Goal: Information Seeking & Learning: Learn about a topic

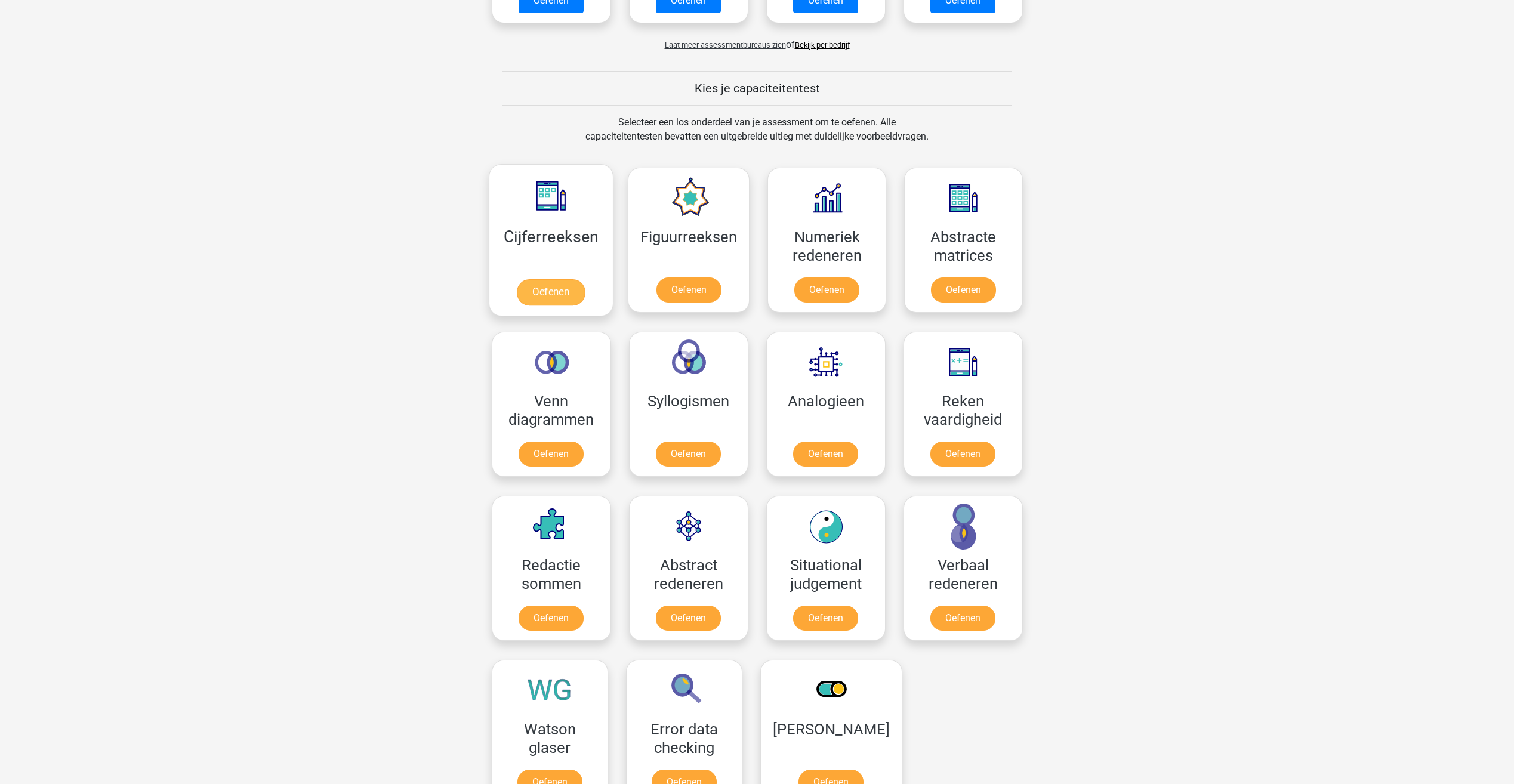
scroll to position [477, 0]
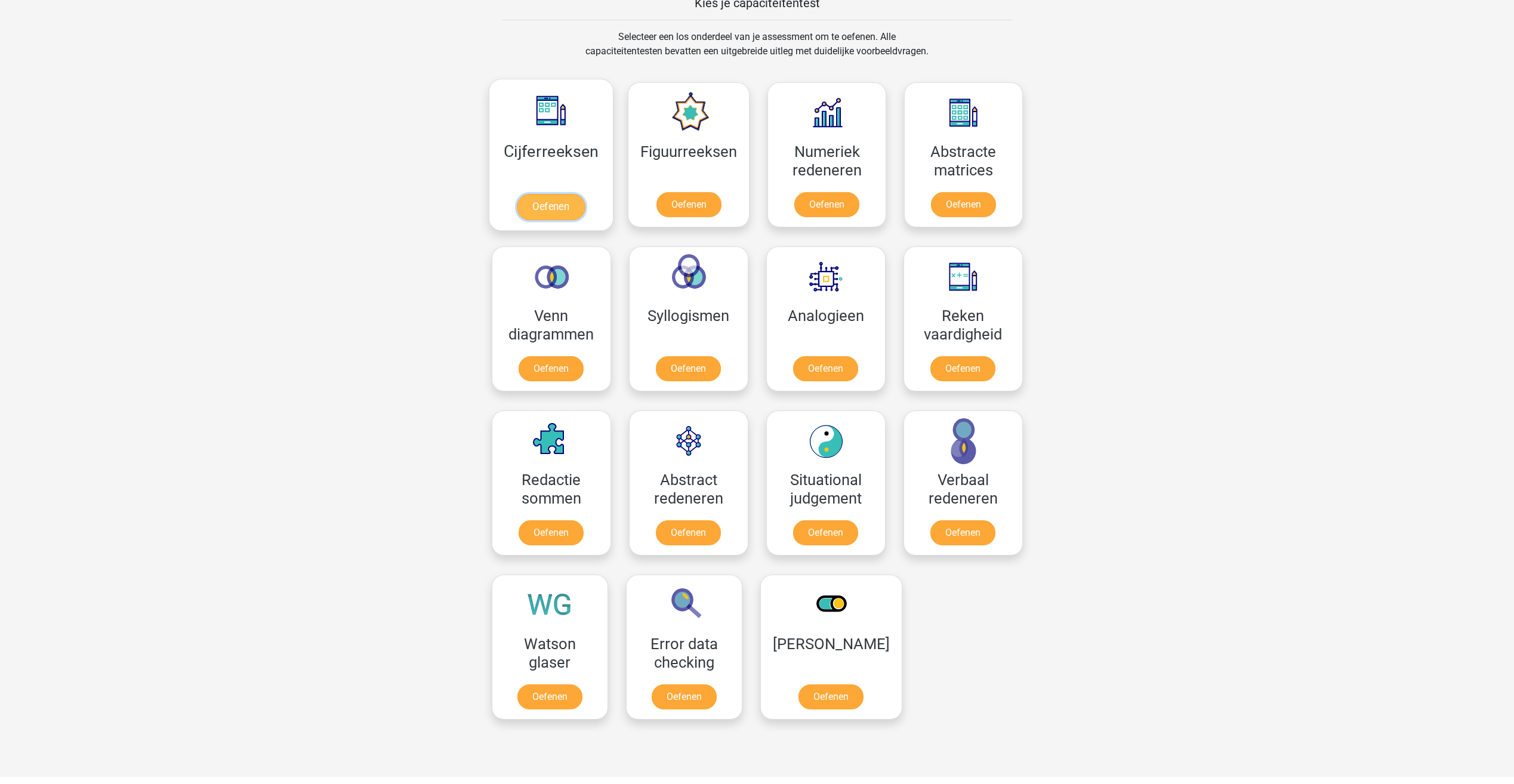
click at [551, 206] on link "Oefenen" at bounding box center [551, 206] width 68 height 26
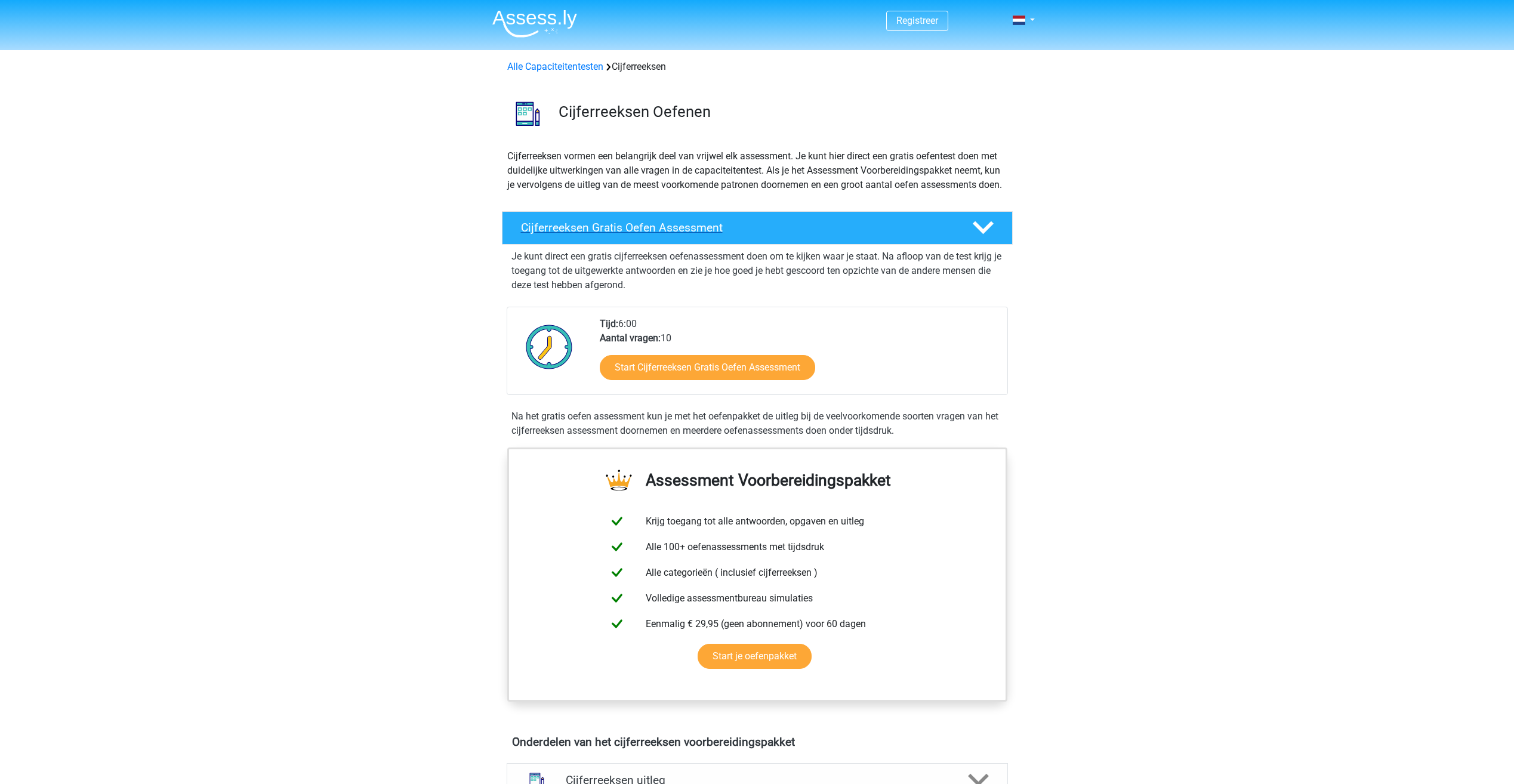
click at [991, 235] on polygon at bounding box center [983, 228] width 21 height 13
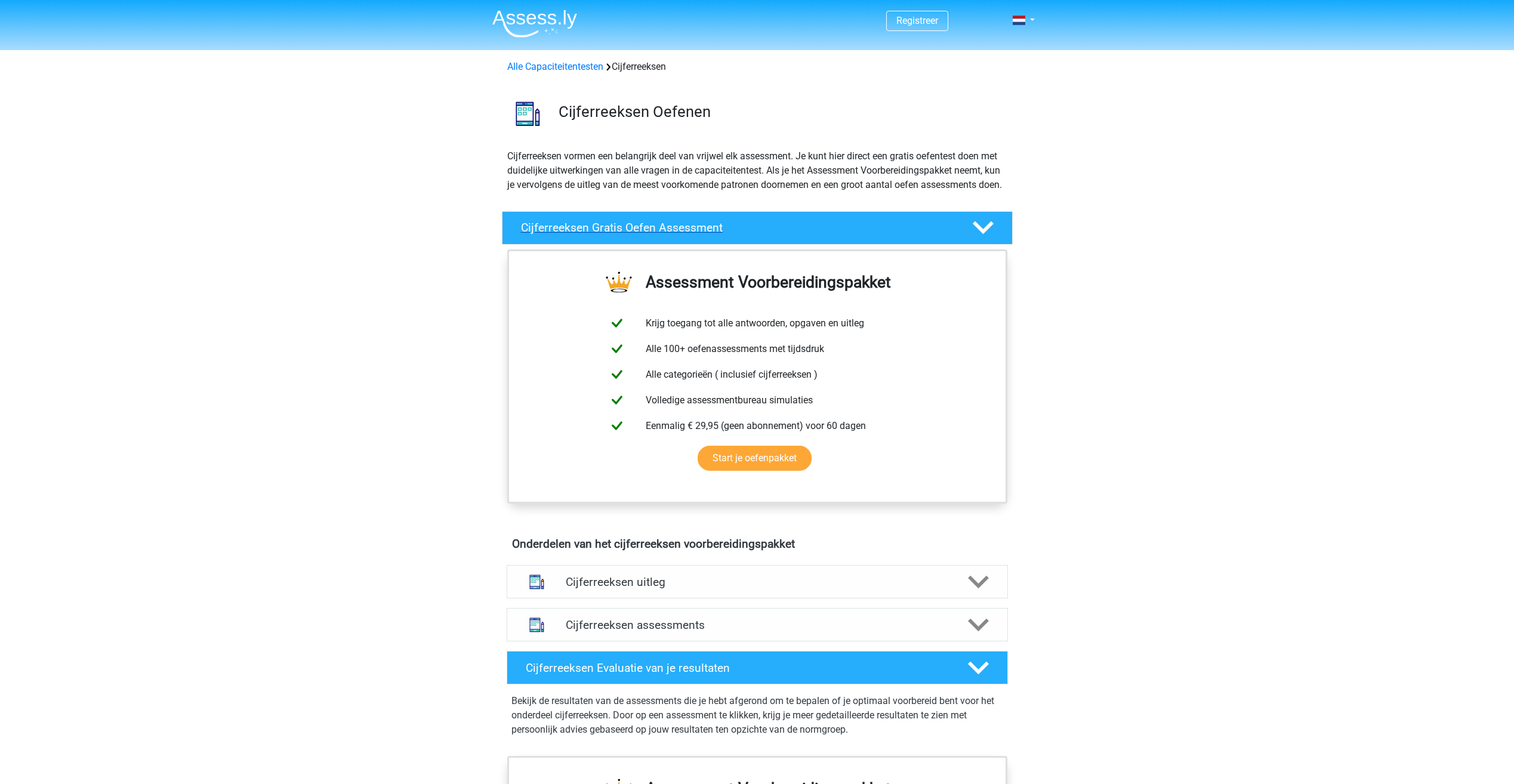
click at [991, 235] on polygon at bounding box center [983, 228] width 21 height 13
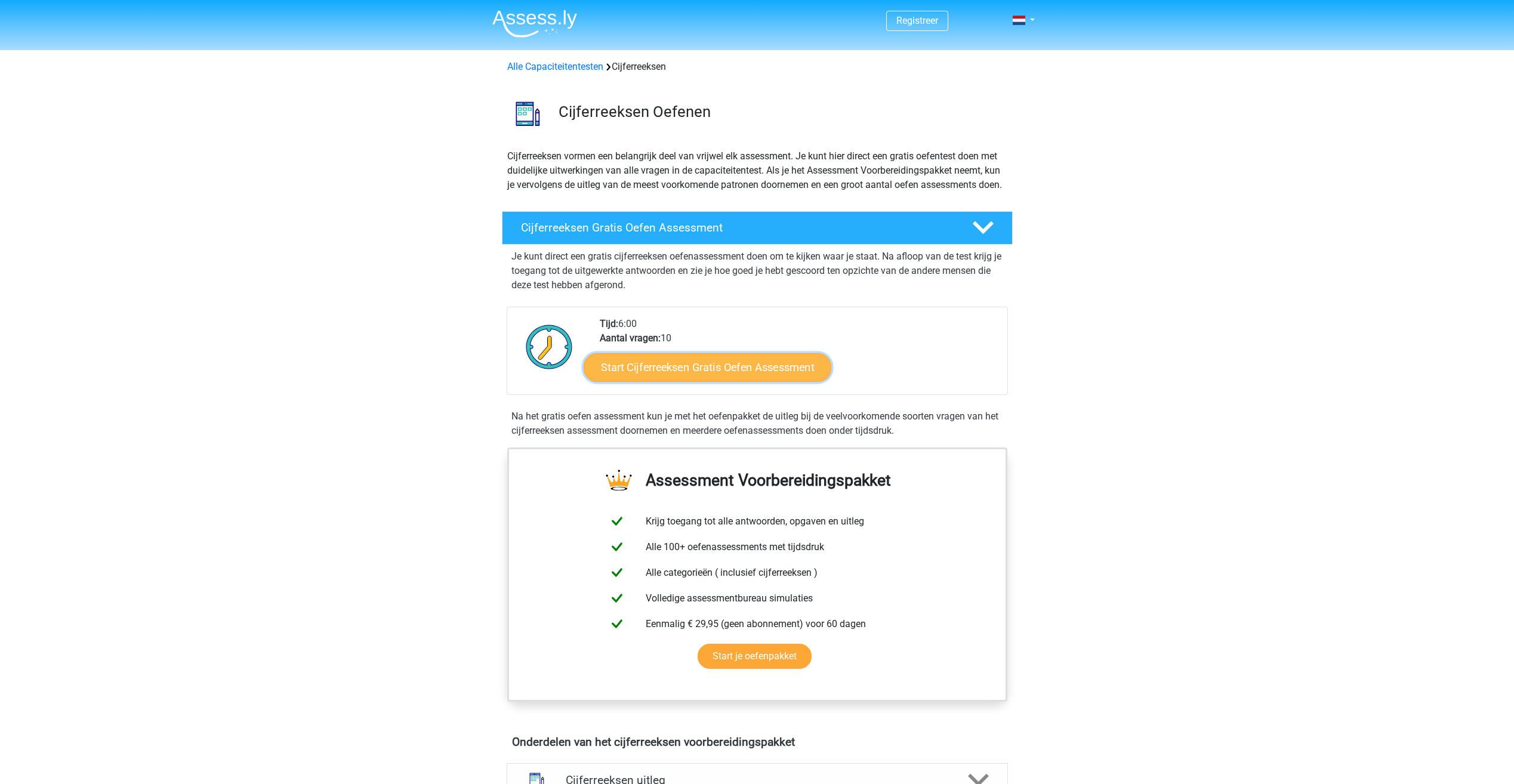
click at [740, 381] on link "Start Cijferreeksen Gratis Oefen Assessment" at bounding box center [707, 367] width 247 height 28
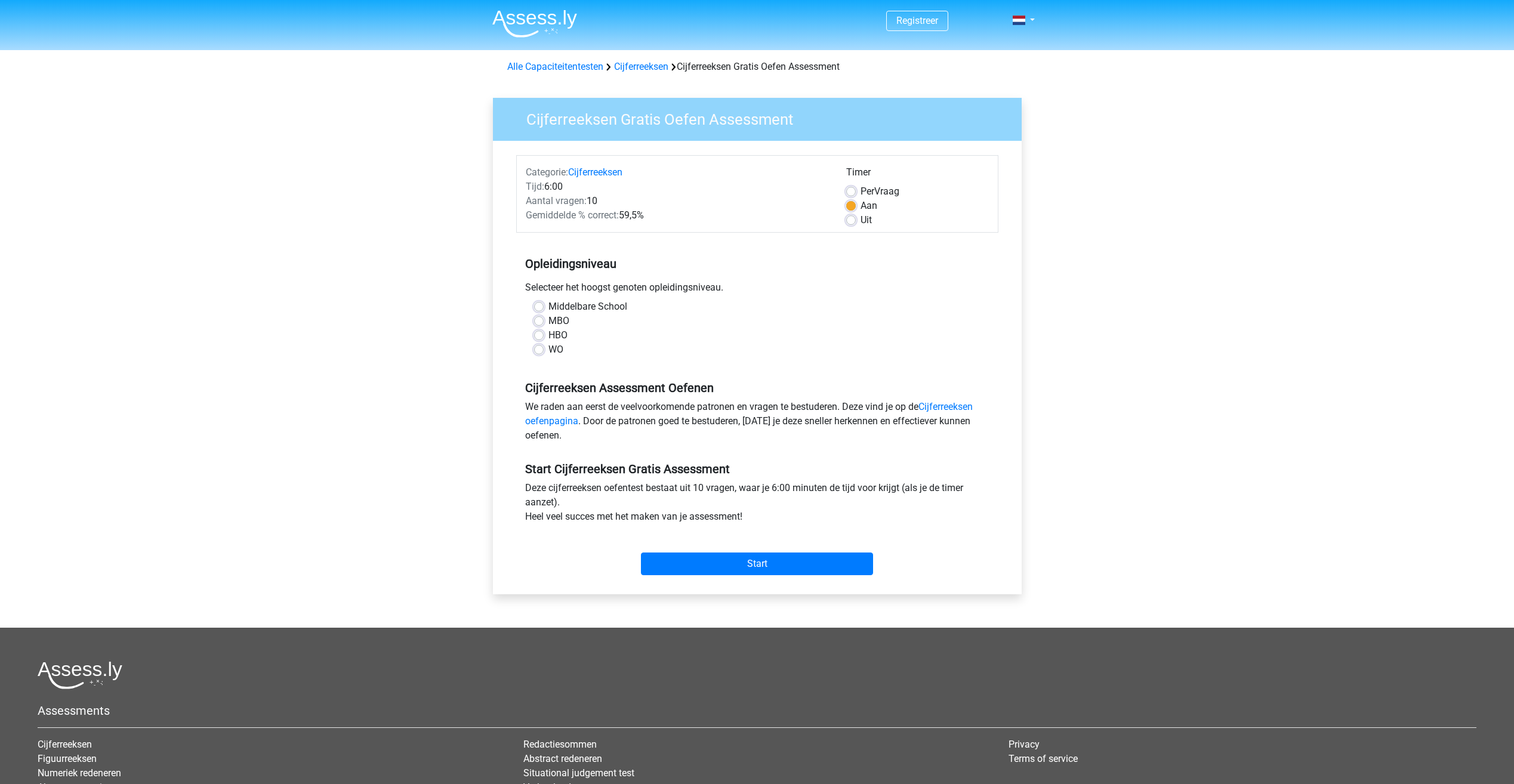
click at [860, 191] on label "Per Vraag" at bounding box center [880, 192] width 39 height 15
click at [855, 191] on input "Per Vraag" at bounding box center [851, 191] width 10 height 12
radio input "true"
click at [860, 225] on label "Uit" at bounding box center [866, 220] width 11 height 15
click at [850, 225] on input "Uit" at bounding box center [851, 219] width 10 height 12
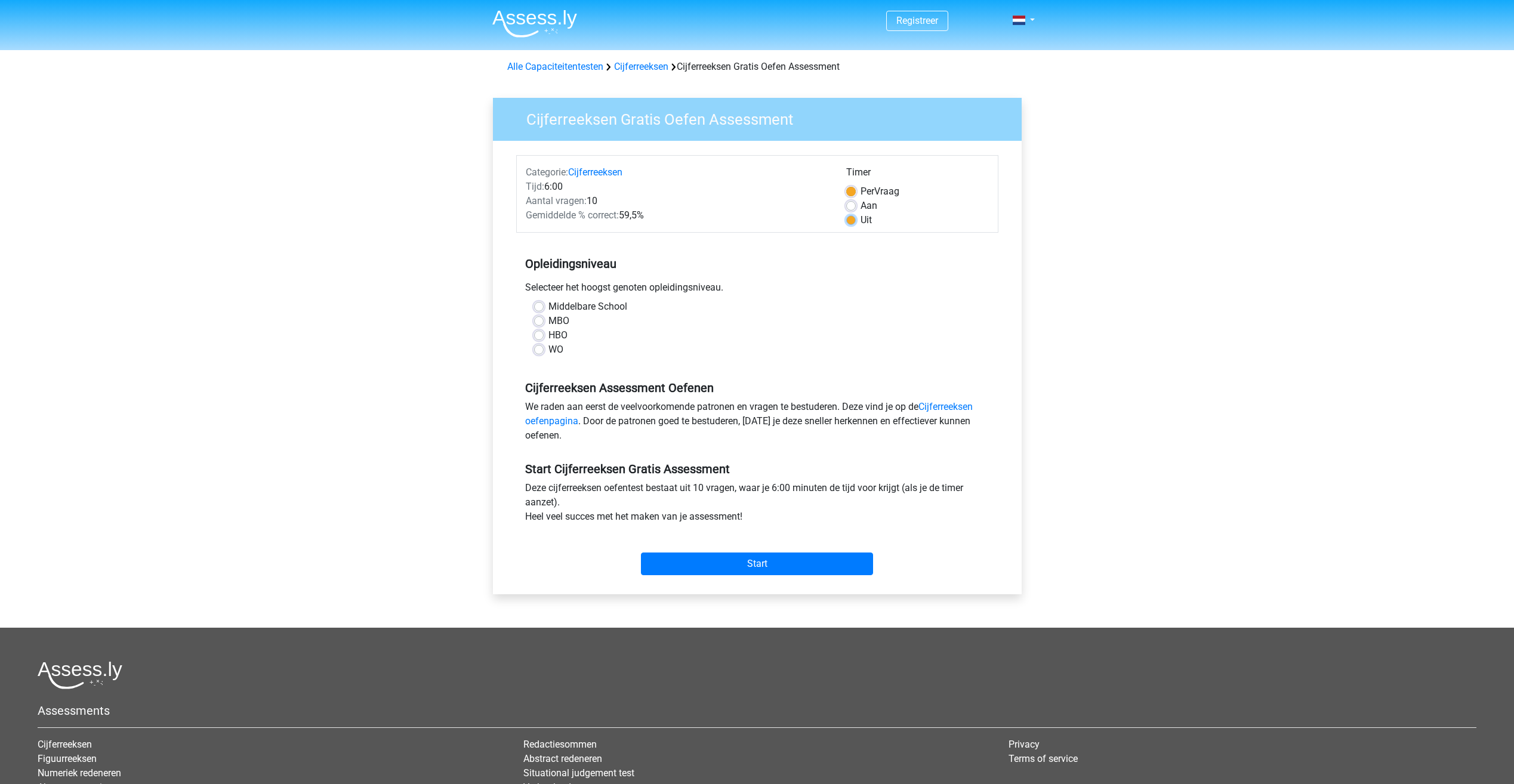
radio input "true"
click at [548, 322] on label "MBO" at bounding box center [559, 321] width 21 height 15
click at [540, 322] on input "MBO" at bounding box center [539, 320] width 10 height 12
radio input "true"
click at [747, 558] on input "Start" at bounding box center [757, 563] width 232 height 22
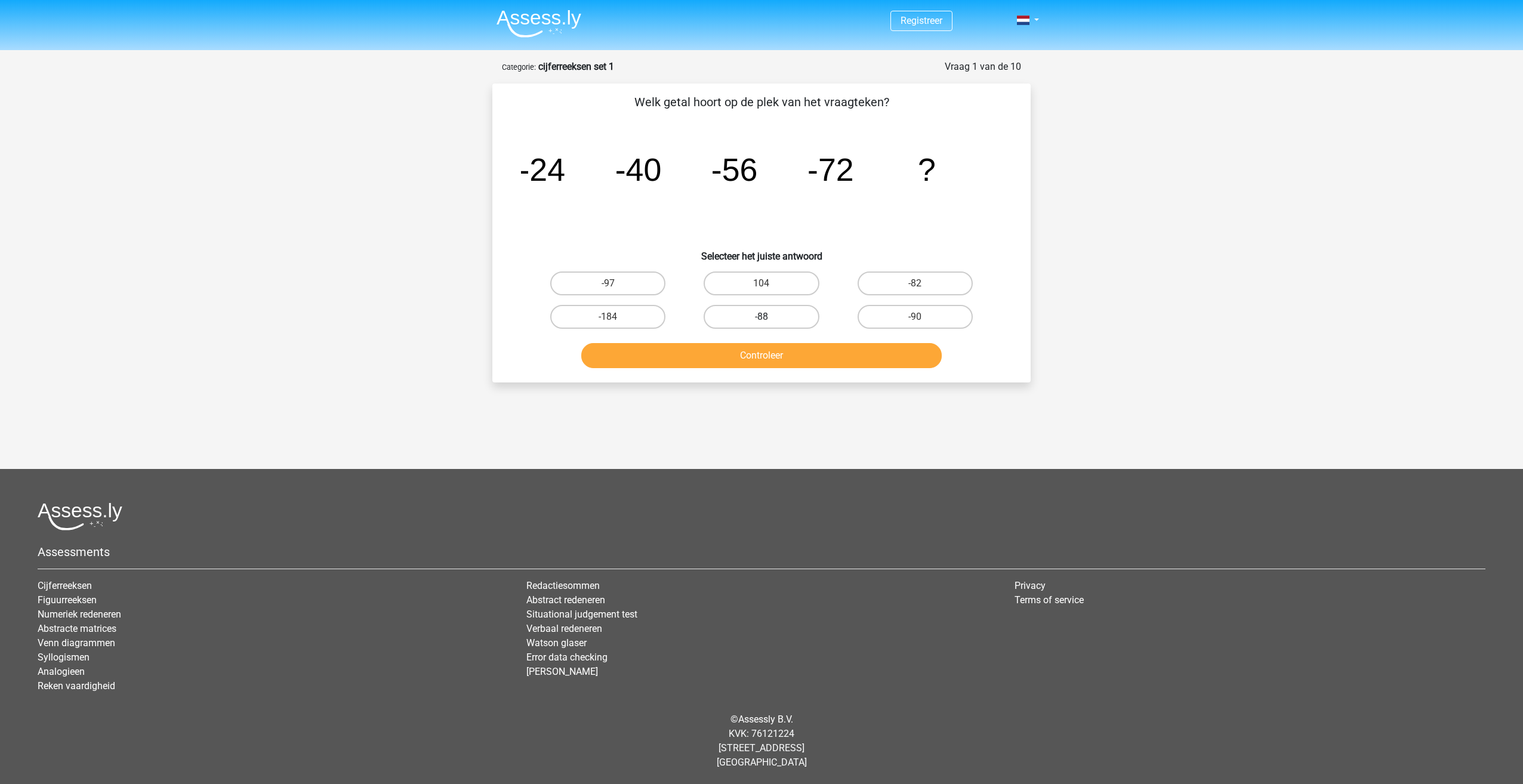
click at [788, 321] on label "-88" at bounding box center [761, 316] width 115 height 24
click at [769, 321] on input "-88" at bounding box center [765, 321] width 8 height 8
radio input "true"
click at [790, 349] on button "Controleer" at bounding box center [761, 355] width 361 height 25
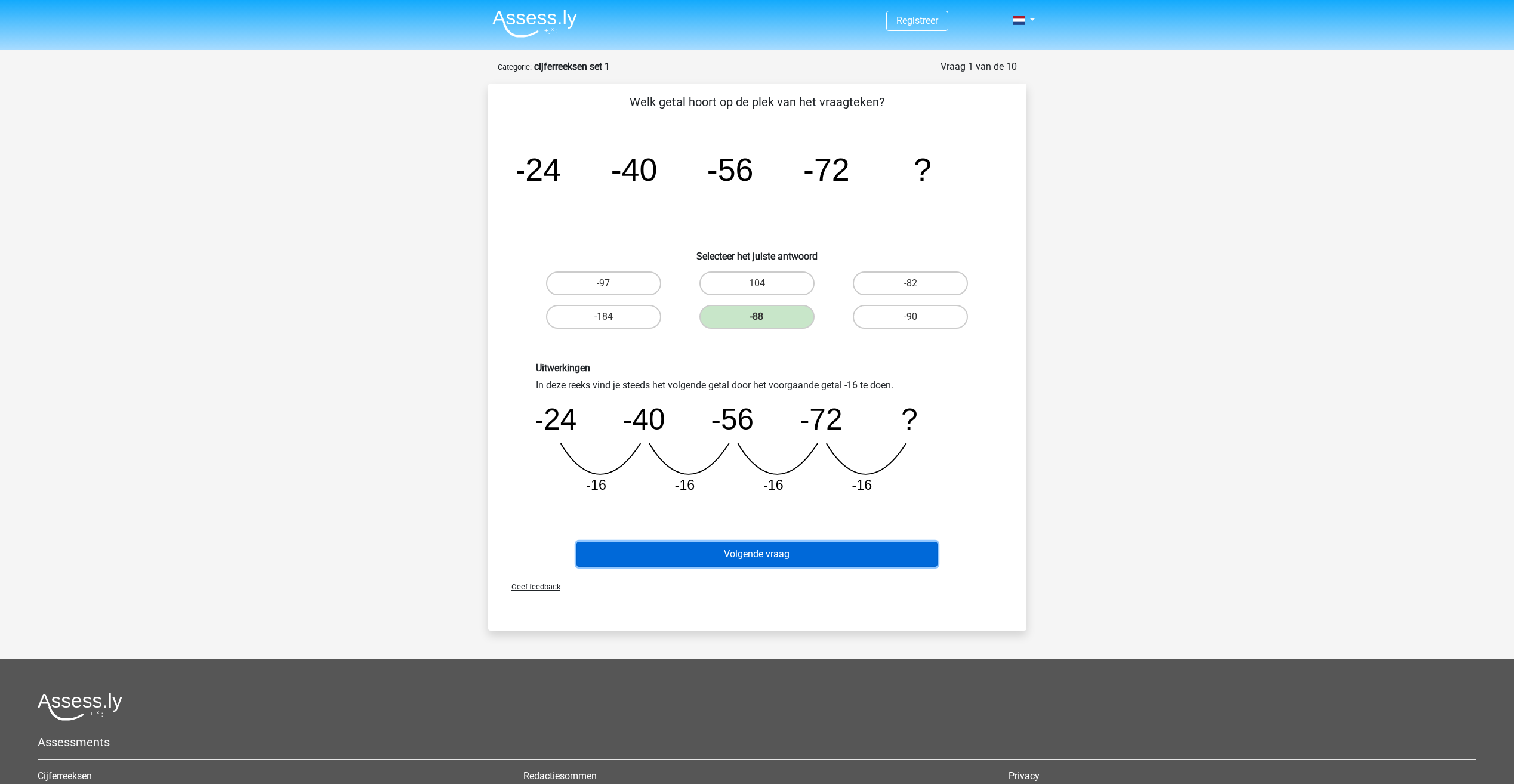
click at [867, 552] on button "Volgende vraag" at bounding box center [757, 554] width 361 height 25
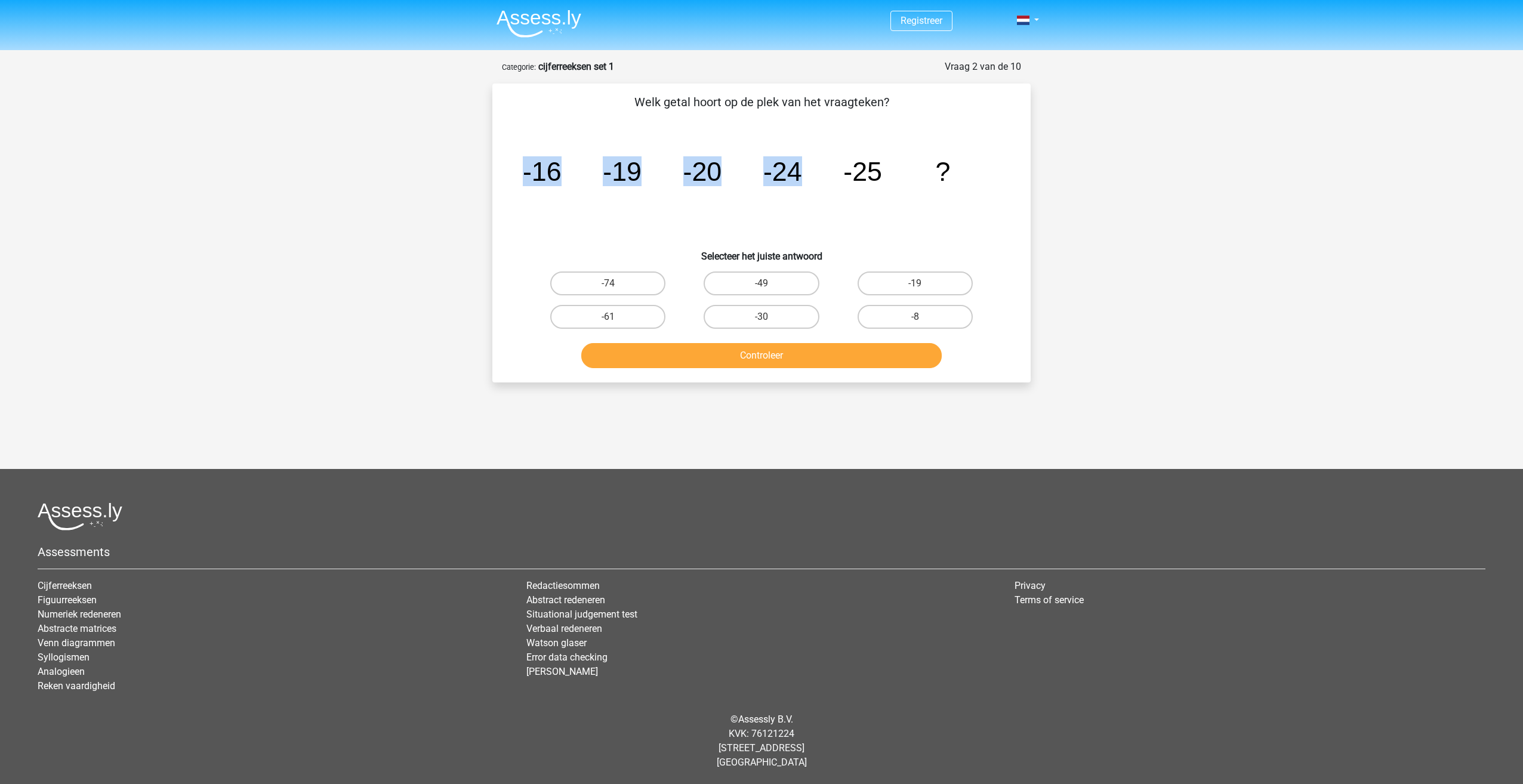
drag, startPoint x: 521, startPoint y: 166, endPoint x: 823, endPoint y: 181, distance: 302.4
click at [823, 181] on div "image/svg+xml -16 -19 -20 -24 -25 ?" at bounding box center [761, 180] width 500 height 120
click at [823, 181] on icon "image/svg+xml -16 -19 -20 -24 -25 ?" at bounding box center [761, 180] width 481 height 120
click at [756, 318] on label "-30" at bounding box center [761, 316] width 115 height 24
click at [761, 318] on input "-30" at bounding box center [765, 321] width 8 height 8
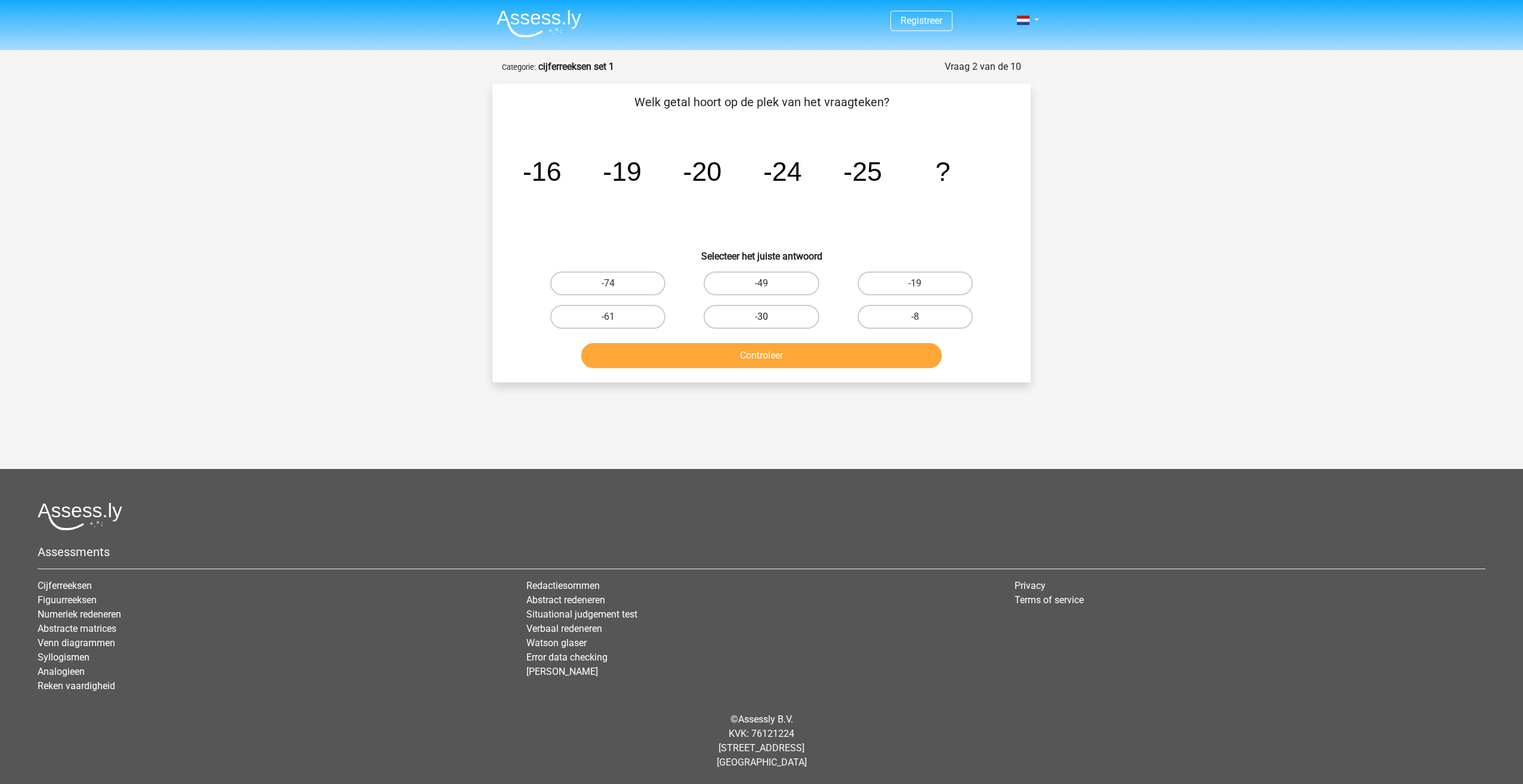
radio input "true"
click at [776, 356] on button "Controleer" at bounding box center [761, 355] width 361 height 25
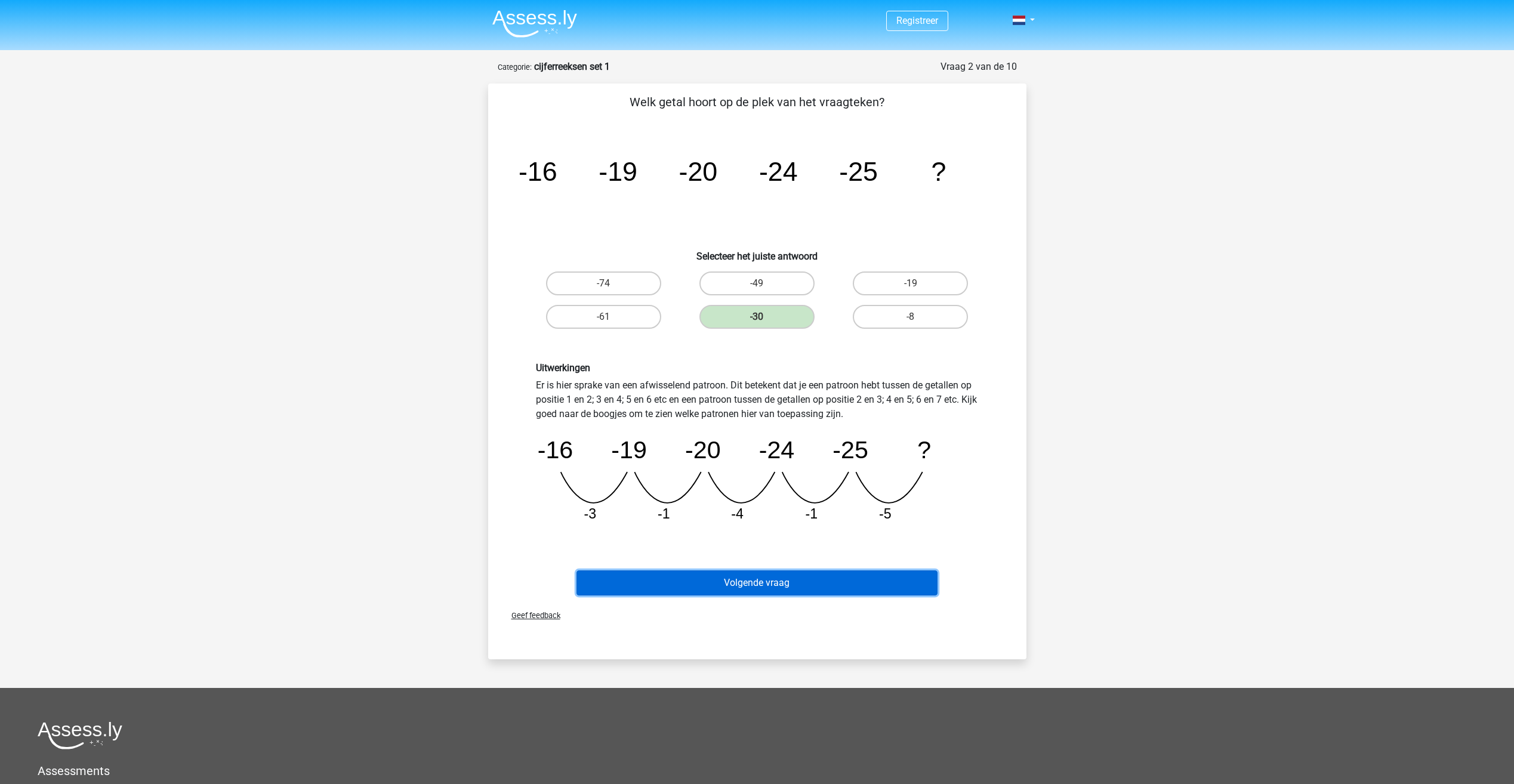
click at [788, 574] on button "Volgende vraag" at bounding box center [757, 583] width 361 height 25
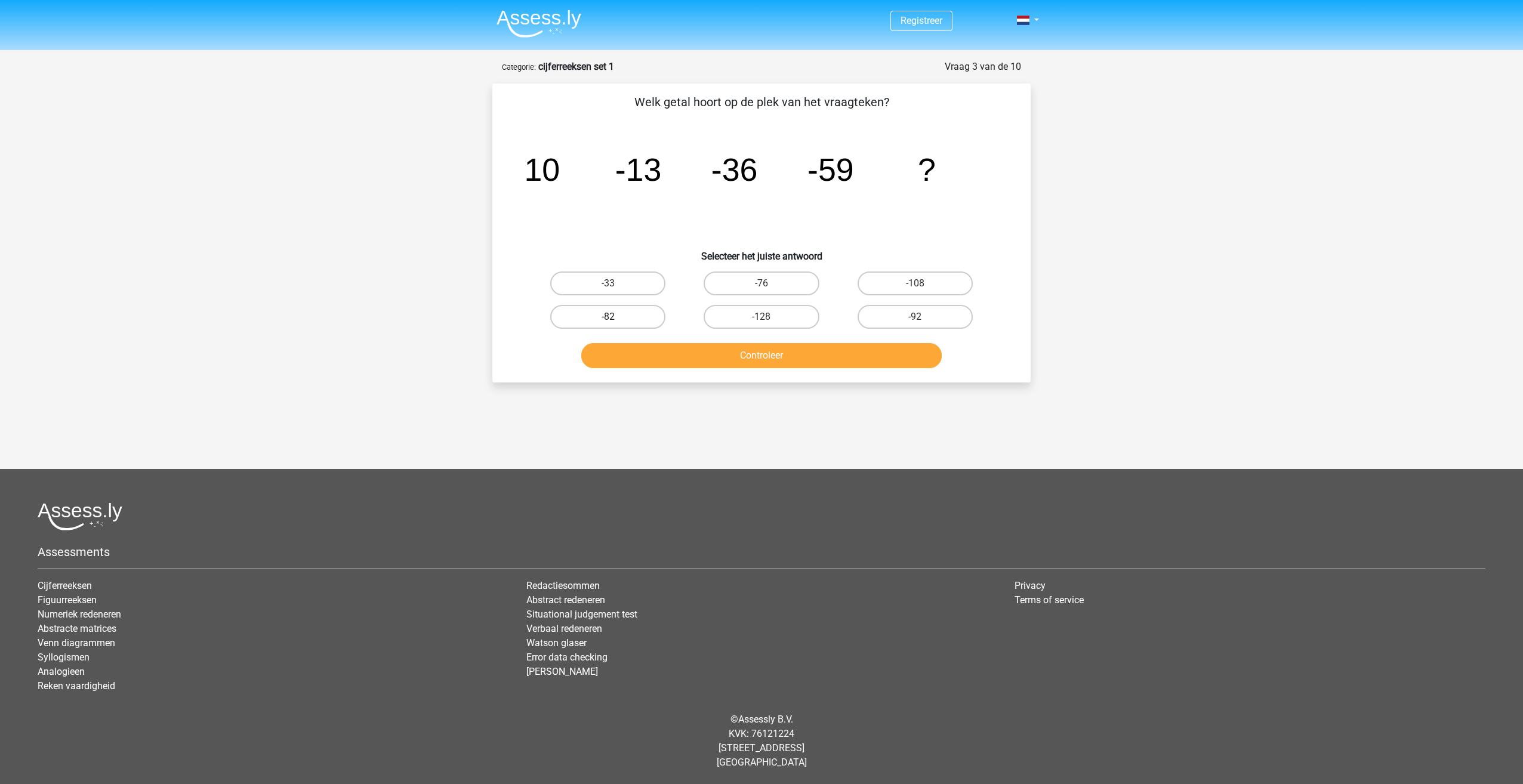
click at [634, 319] on label "-82" at bounding box center [608, 316] width 115 height 24
click at [616, 319] on input "-82" at bounding box center [612, 321] width 8 height 8
radio input "true"
click at [678, 353] on button "Controleer" at bounding box center [761, 355] width 361 height 25
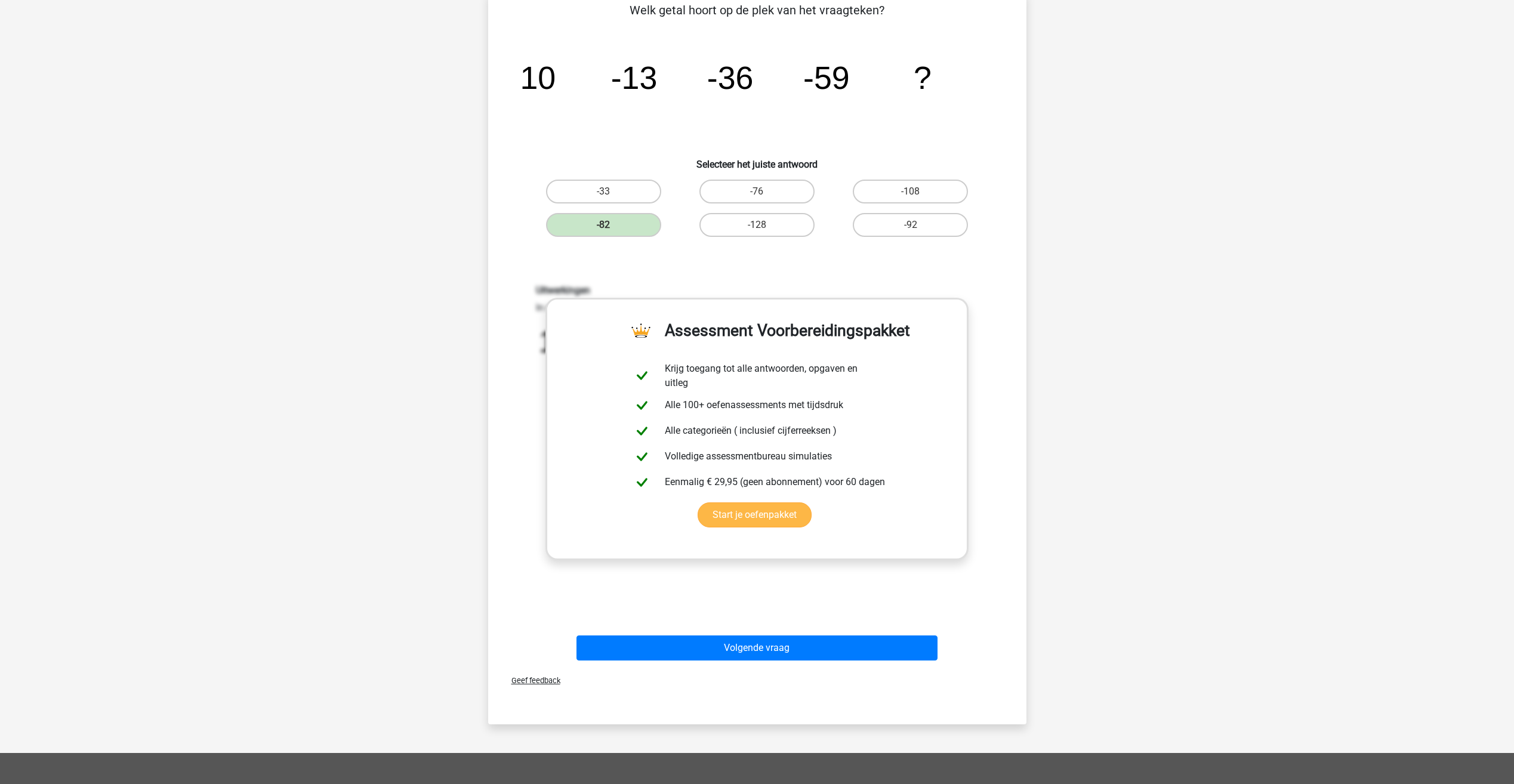
scroll to position [119, 0]
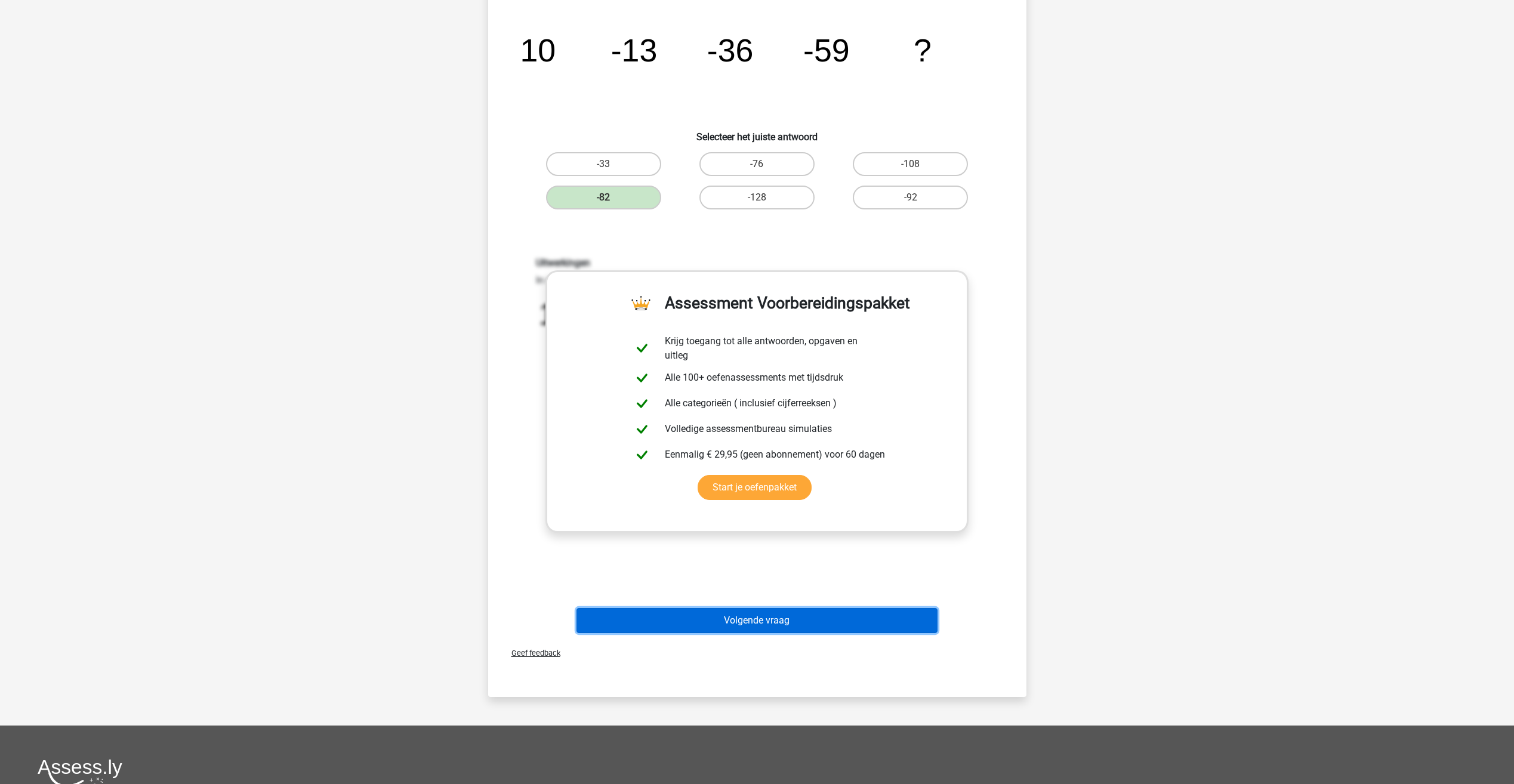
click at [761, 623] on button "Volgende vraag" at bounding box center [757, 620] width 361 height 25
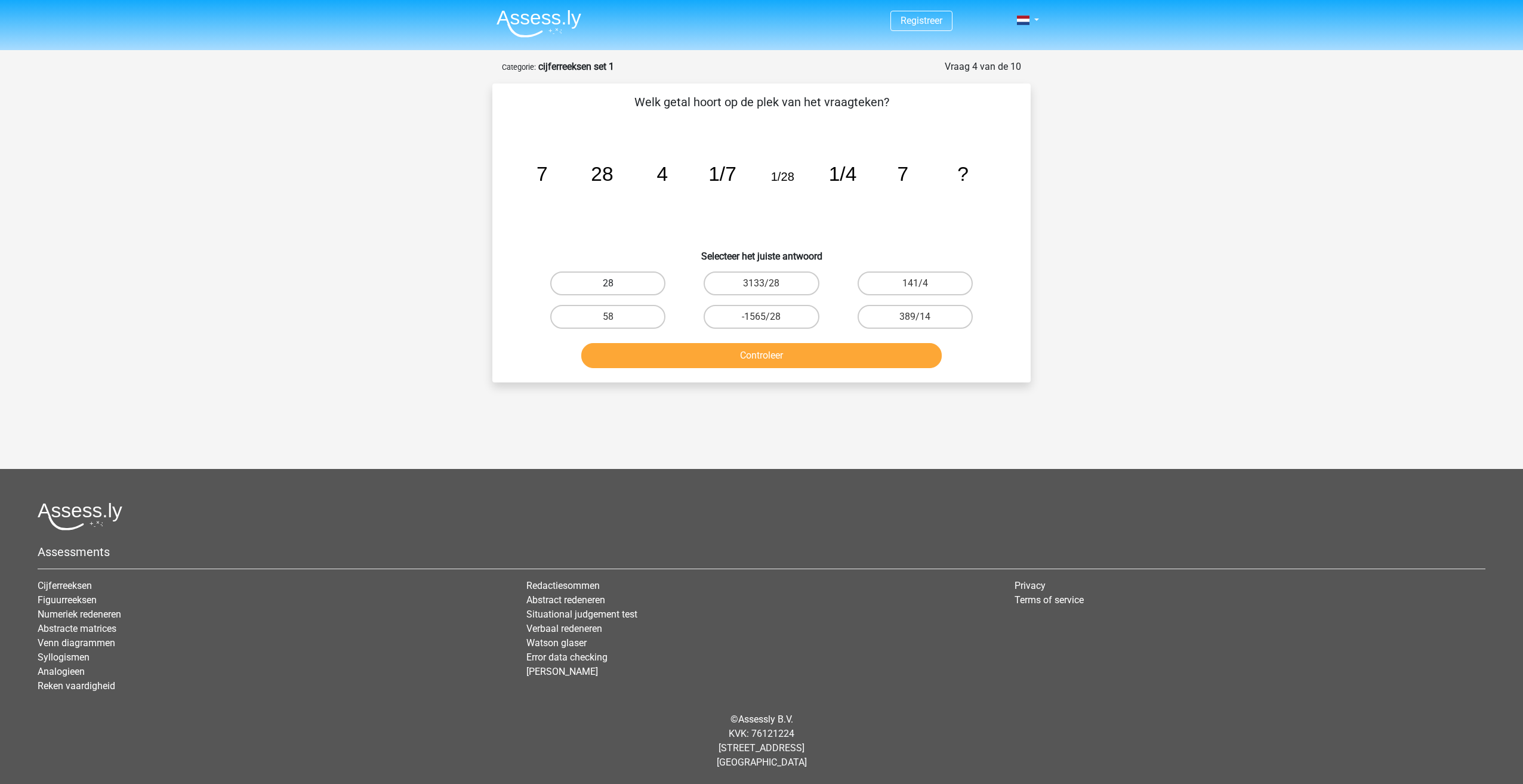
click at [589, 278] on label "28" at bounding box center [608, 283] width 115 height 24
click at [608, 283] on input "28" at bounding box center [612, 287] width 8 height 8
radio input "true"
click at [689, 341] on div "Controleer" at bounding box center [761, 353] width 500 height 39
click at [689, 355] on button "Controleer" at bounding box center [761, 355] width 361 height 25
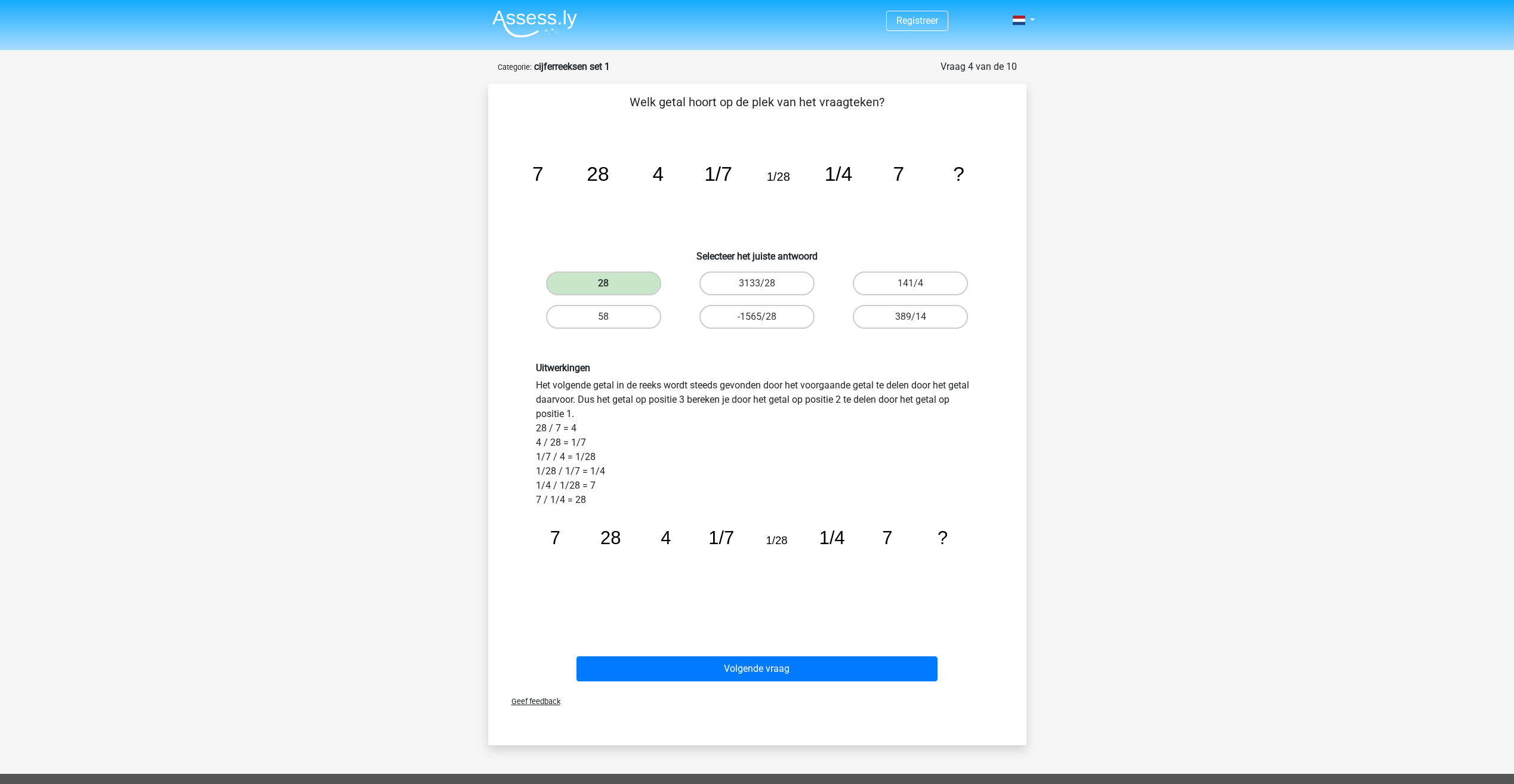
click at [749, 652] on div "Volgende vraag" at bounding box center [757, 666] width 500 height 39
click at [750, 661] on button "Volgende vraag" at bounding box center [757, 668] width 361 height 25
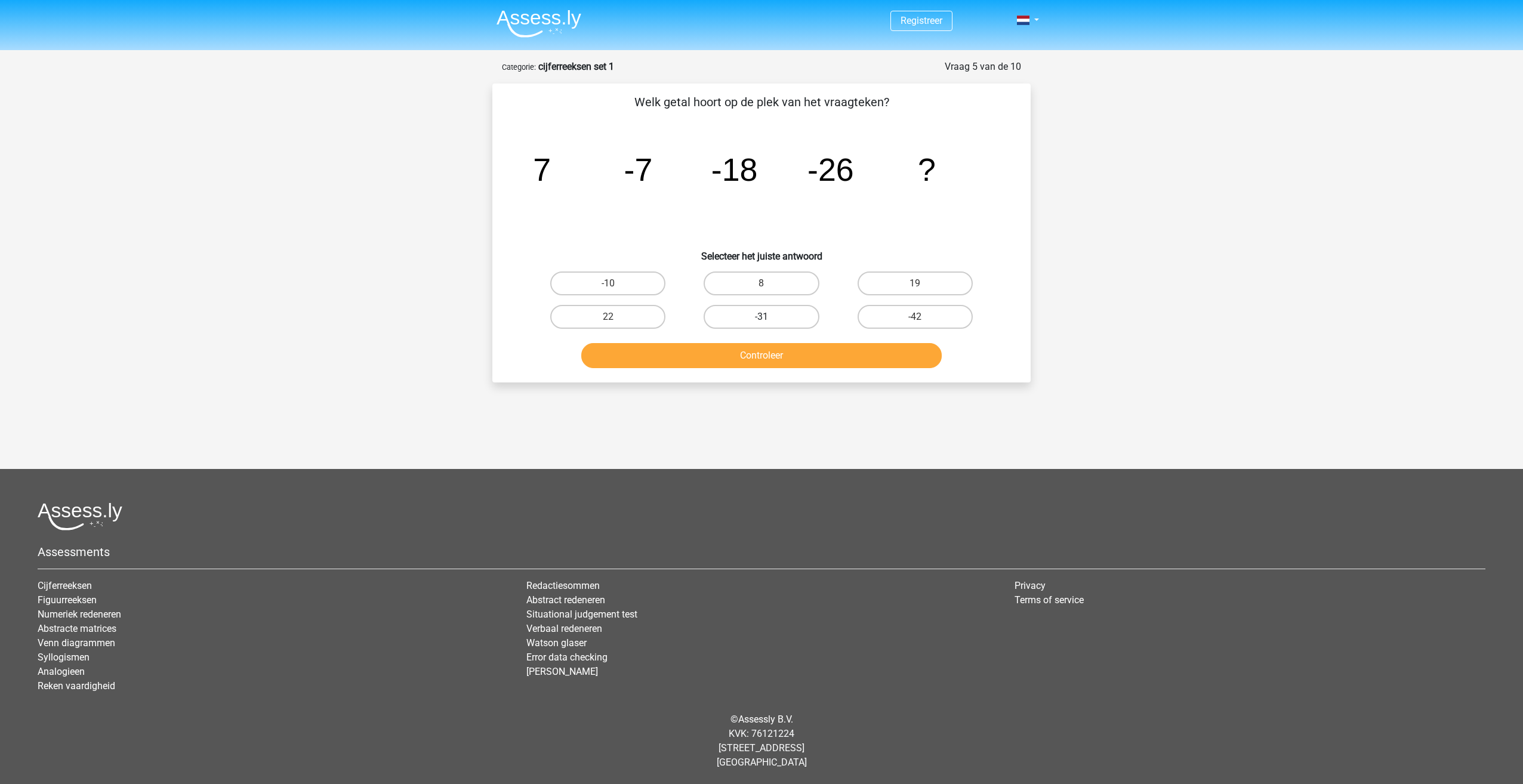
click at [729, 320] on label "-31" at bounding box center [761, 316] width 115 height 24
click at [761, 320] on input "-31" at bounding box center [765, 321] width 8 height 8
radio input "true"
click at [750, 354] on button "Controleer" at bounding box center [761, 355] width 361 height 25
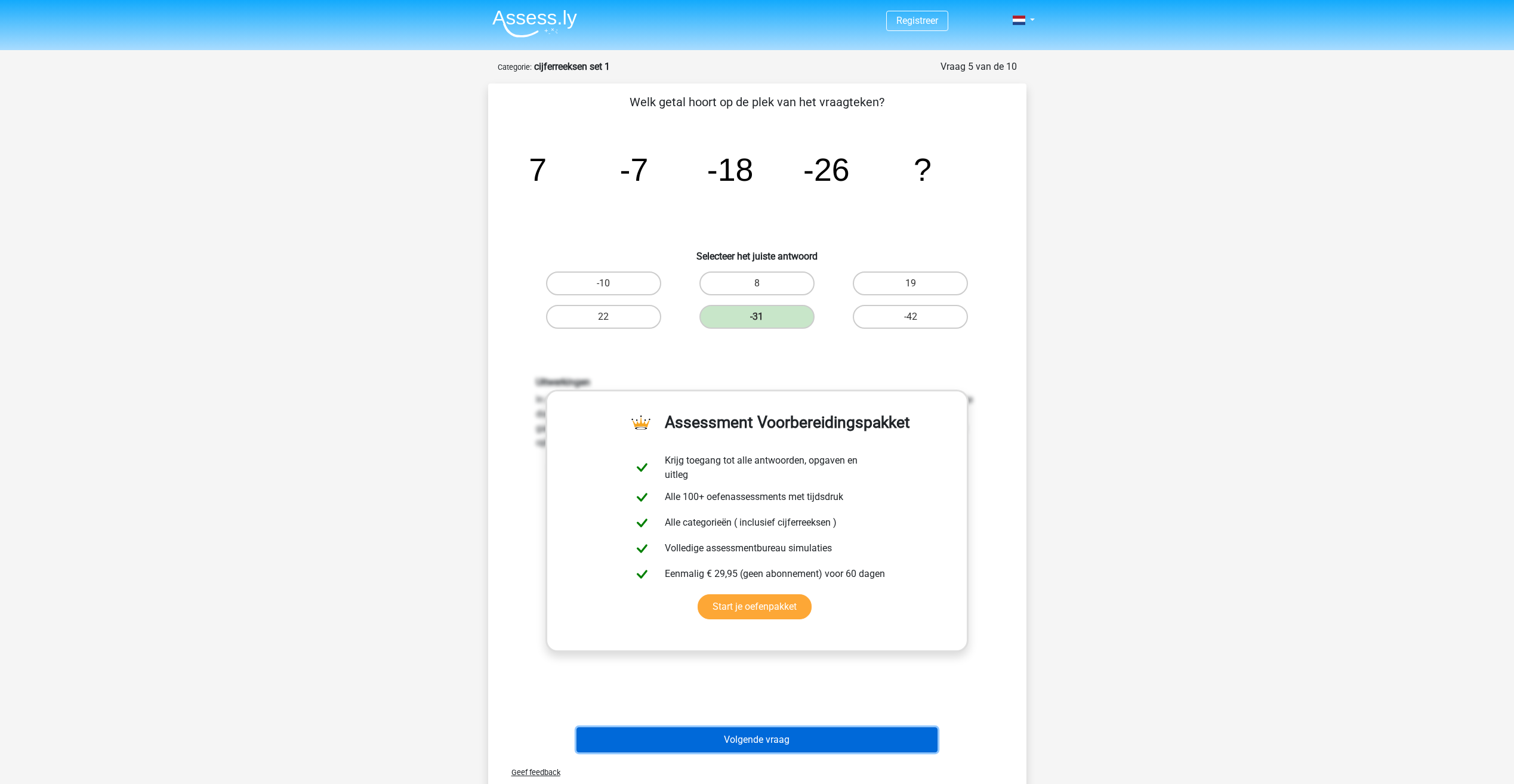
click at [758, 748] on button "Volgende vraag" at bounding box center [757, 739] width 361 height 25
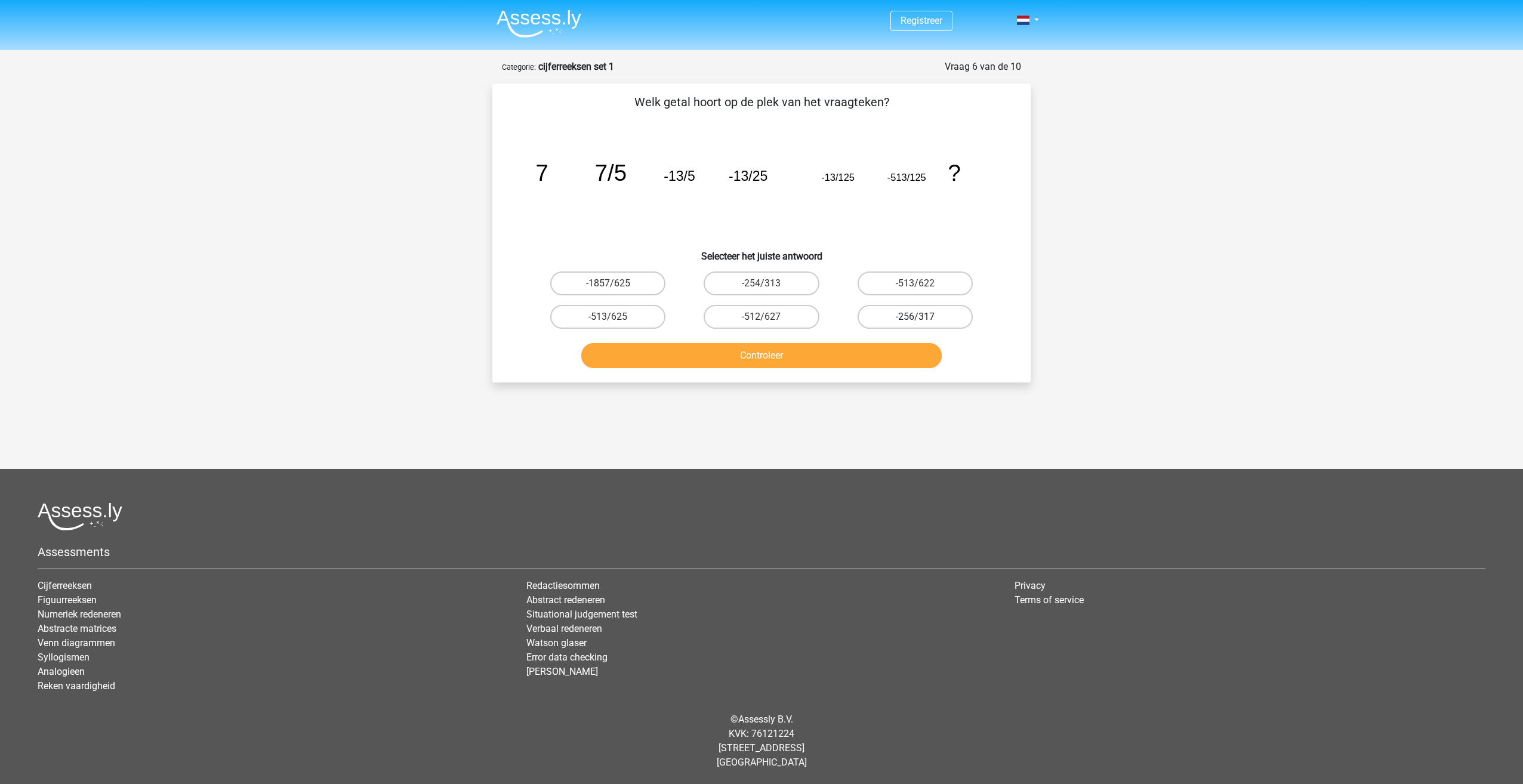
click at [894, 318] on label "-256/317" at bounding box center [915, 316] width 115 height 24
click at [915, 318] on input "-256/317" at bounding box center [919, 321] width 8 height 8
radio input "true"
click at [900, 282] on label "-513/622" at bounding box center [915, 283] width 115 height 24
click at [915, 283] on input "-513/622" at bounding box center [919, 287] width 8 height 8
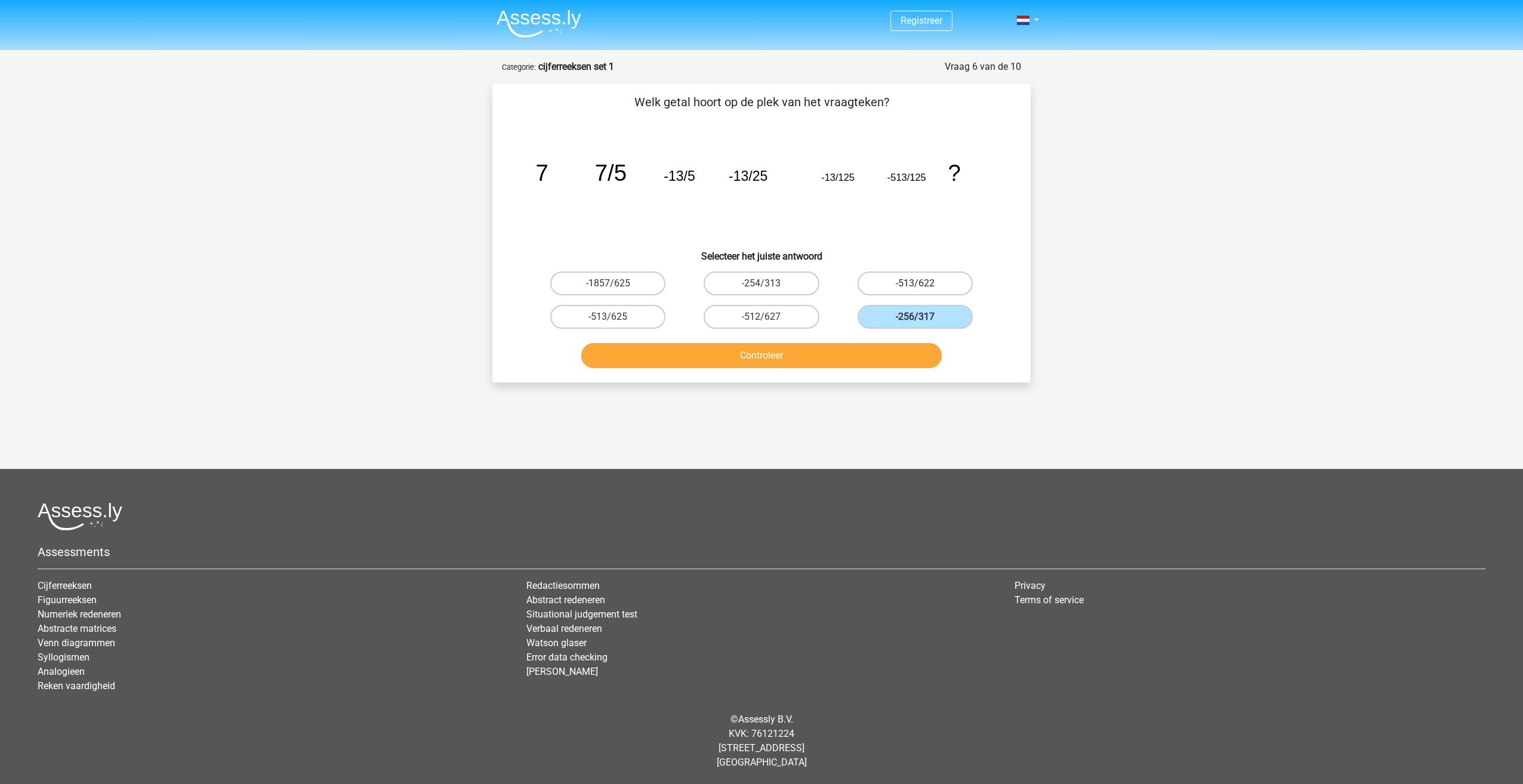
radio input "true"
click at [792, 310] on label "-512/627" at bounding box center [761, 316] width 115 height 24
click at [769, 317] on input "-512/627" at bounding box center [765, 321] width 8 height 8
radio input "true"
click at [926, 286] on label "-513/622" at bounding box center [915, 283] width 115 height 24
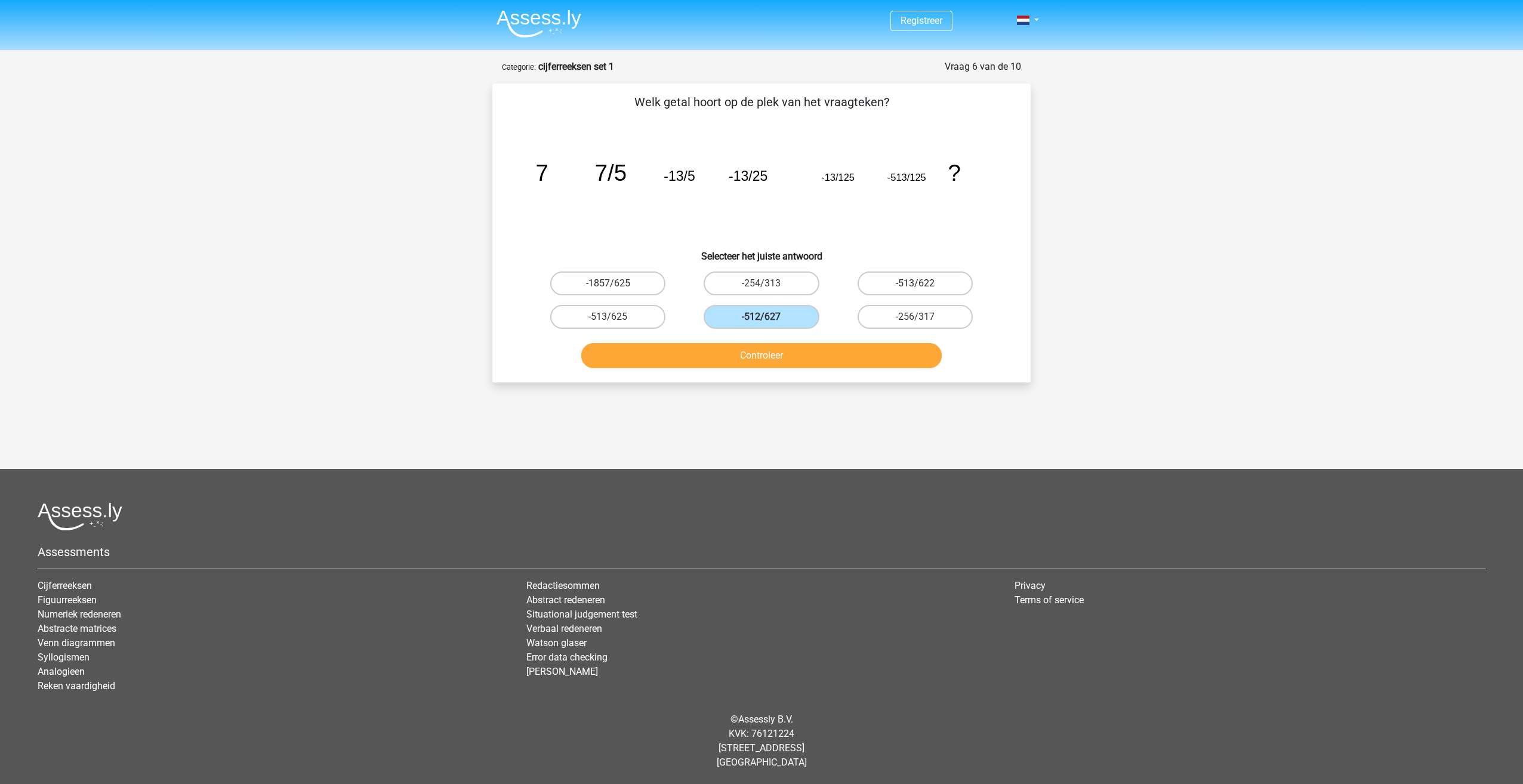
click at [923, 286] on input "-513/622" at bounding box center [919, 287] width 8 height 8
radio input "true"
click at [906, 347] on button "Controleer" at bounding box center [761, 355] width 361 height 25
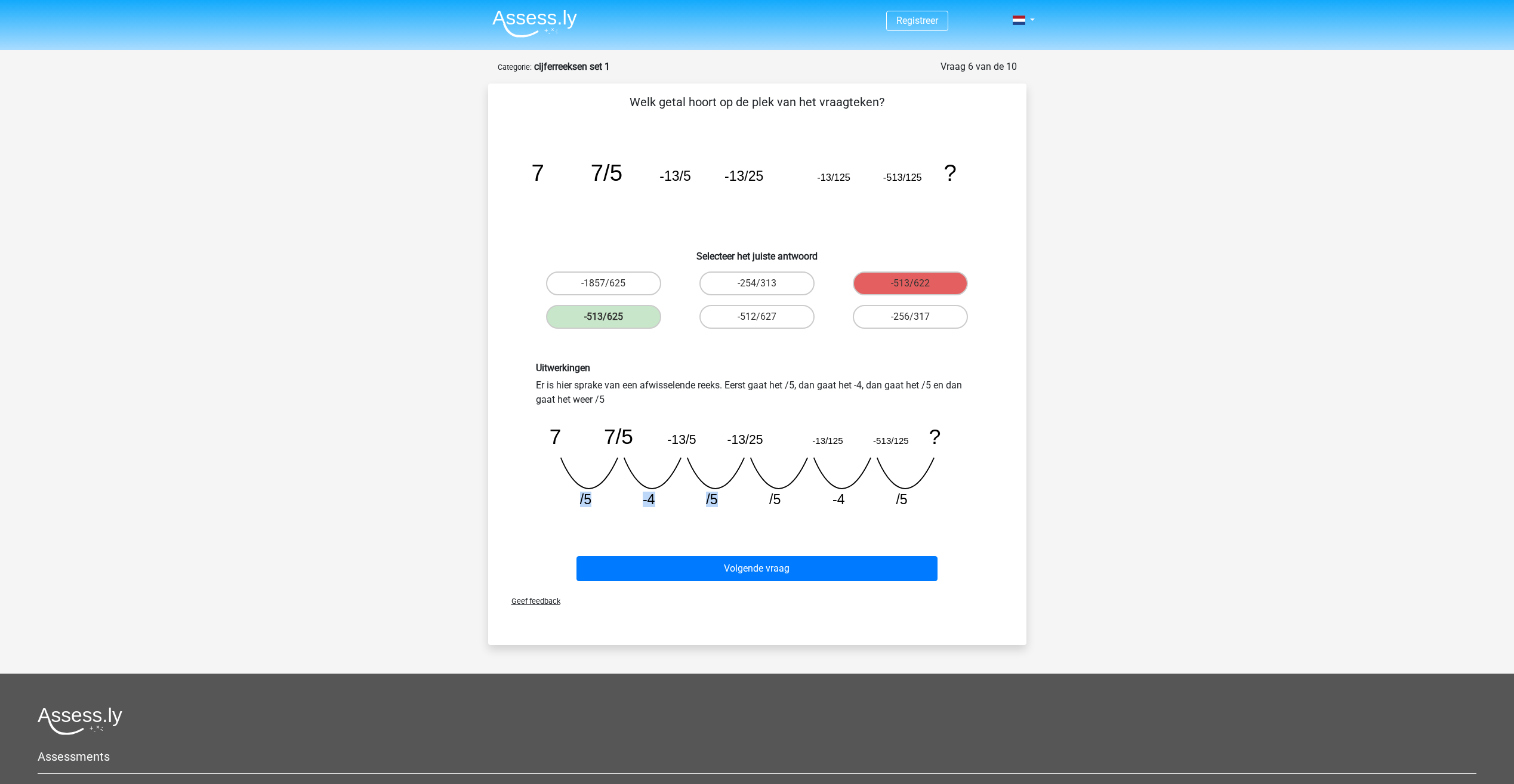
drag, startPoint x: 571, startPoint y: 497, endPoint x: 716, endPoint y: 498, distance: 145.0
click at [716, 498] on icon "image/svg+xml 7 7/5 -13/5 -13/25 -13/125 -513/125 ? /5 -4 /5 /5 -4" at bounding box center [758, 462] width 443 height 111
click at [716, 498] on tspan "/5" at bounding box center [712, 500] width 11 height 16
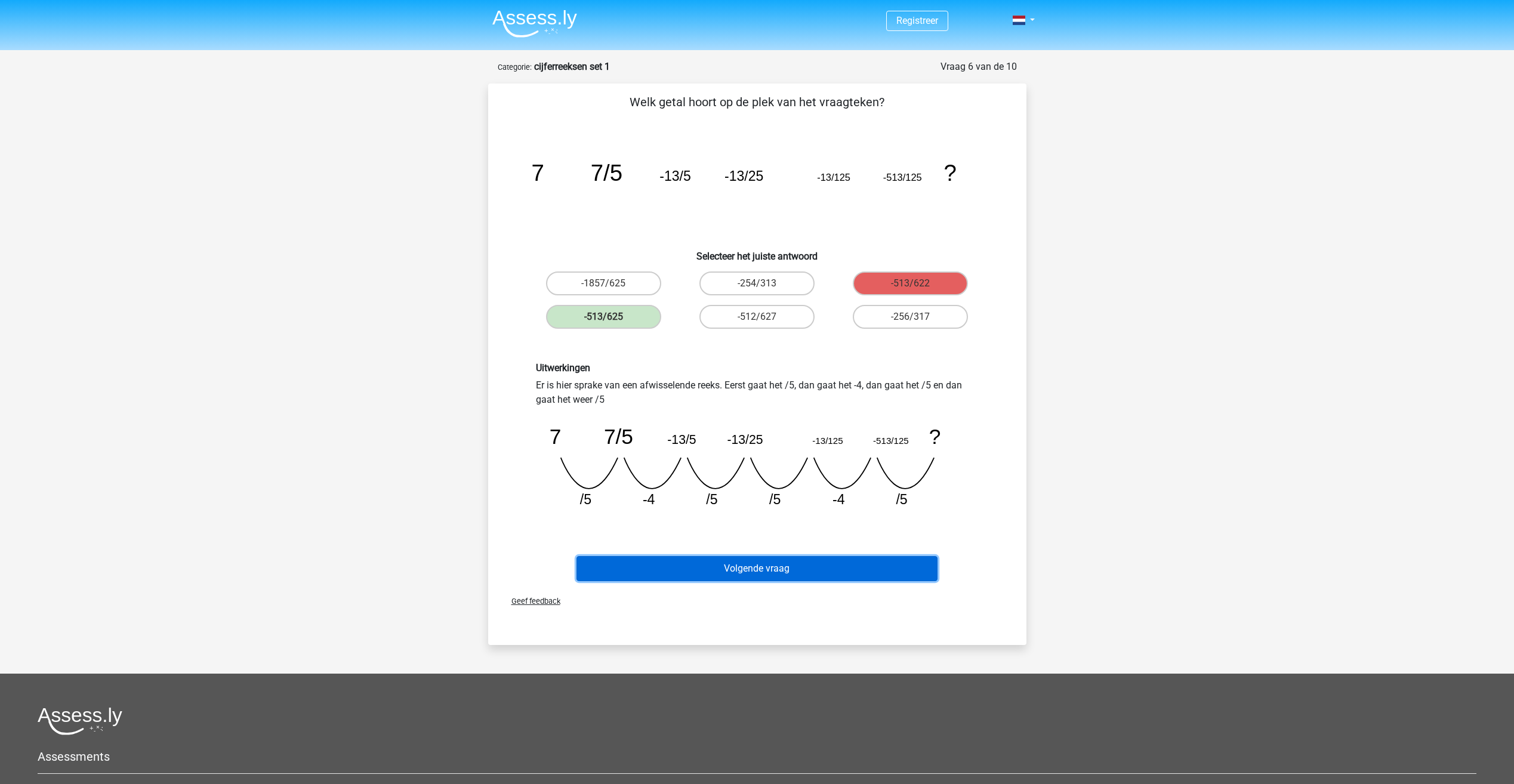
click at [663, 572] on button "Volgende vraag" at bounding box center [757, 568] width 361 height 25
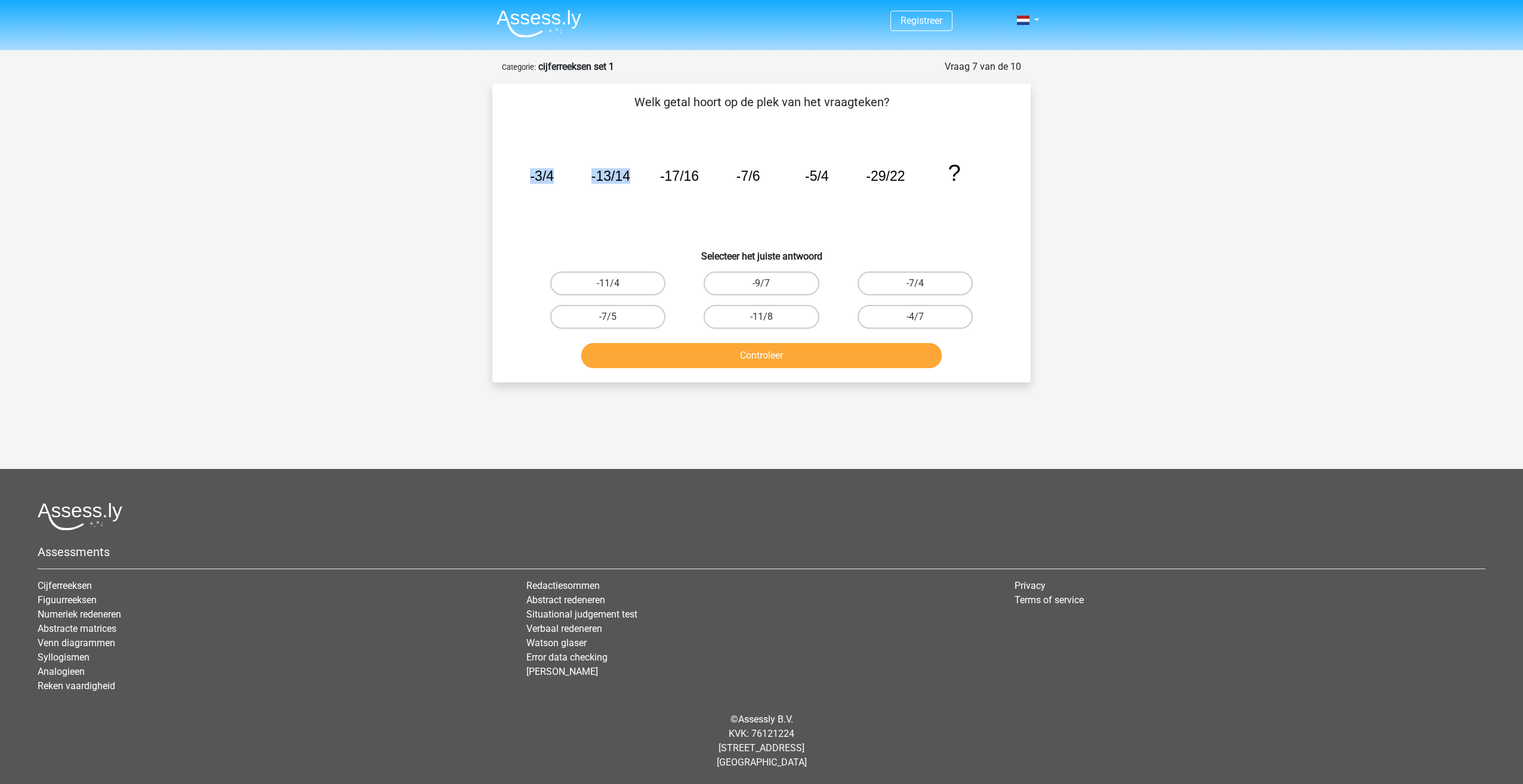
drag, startPoint x: 521, startPoint y: 176, endPoint x: 643, endPoint y: 169, distance: 122.2
click at [643, 169] on div "image/svg+xml -3/4 -13/14 -17/16 -7/6 -5/4 -29/22 ?" at bounding box center [761, 180] width 500 height 120
click at [643, 169] on icon "image/svg+xml -3/4 -13/14 -17/16 -7/6 -5/4 -29/22 ?" at bounding box center [761, 180] width 481 height 120
drag, startPoint x: 526, startPoint y: 173, endPoint x: 542, endPoint y: 178, distance: 16.8
click at [542, 178] on icon "image/svg+xml -3/4 -13/14 -17/16 -7/6 -5/4 -29/22 ?" at bounding box center [761, 180] width 481 height 120
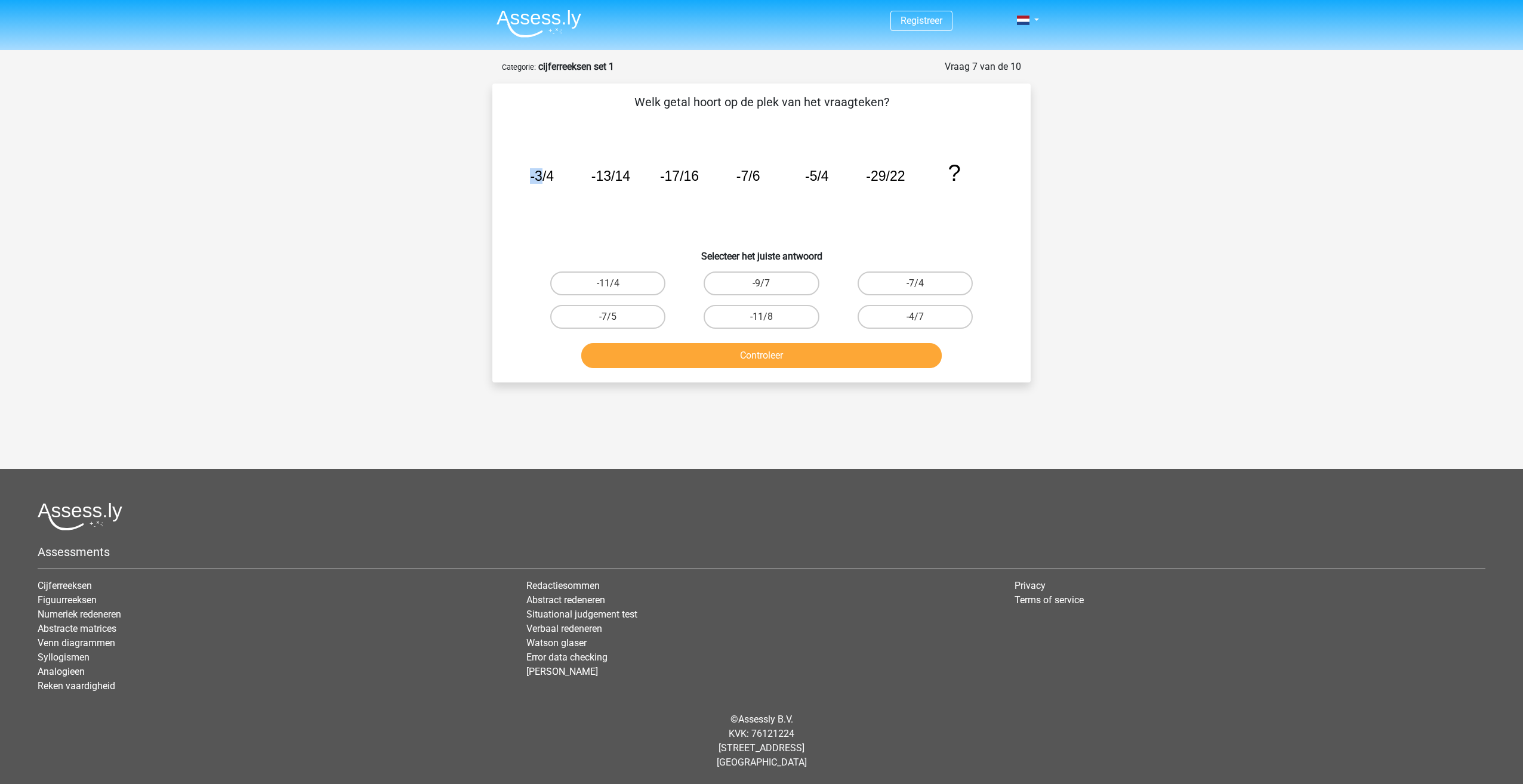
click at [543, 178] on tspan "-3/4" at bounding box center [542, 176] width 24 height 16
click at [759, 174] on tspan "-7/6" at bounding box center [748, 176] width 24 height 16
click at [655, 287] on label "-11/4" at bounding box center [608, 283] width 115 height 24
click at [616, 287] on input "-11/4" at bounding box center [612, 287] width 8 height 8
radio input "true"
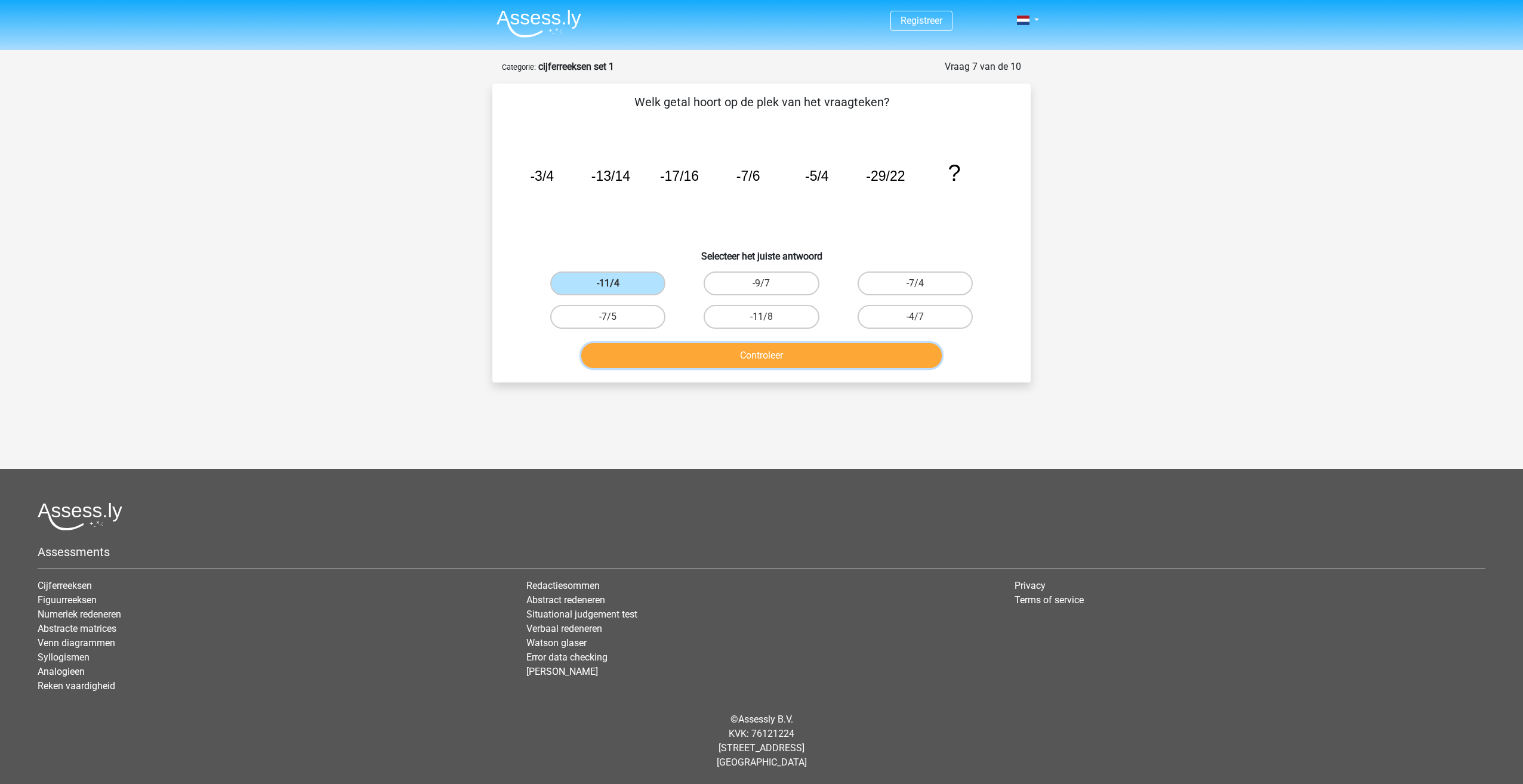
click at [712, 354] on button "Controleer" at bounding box center [761, 355] width 361 height 25
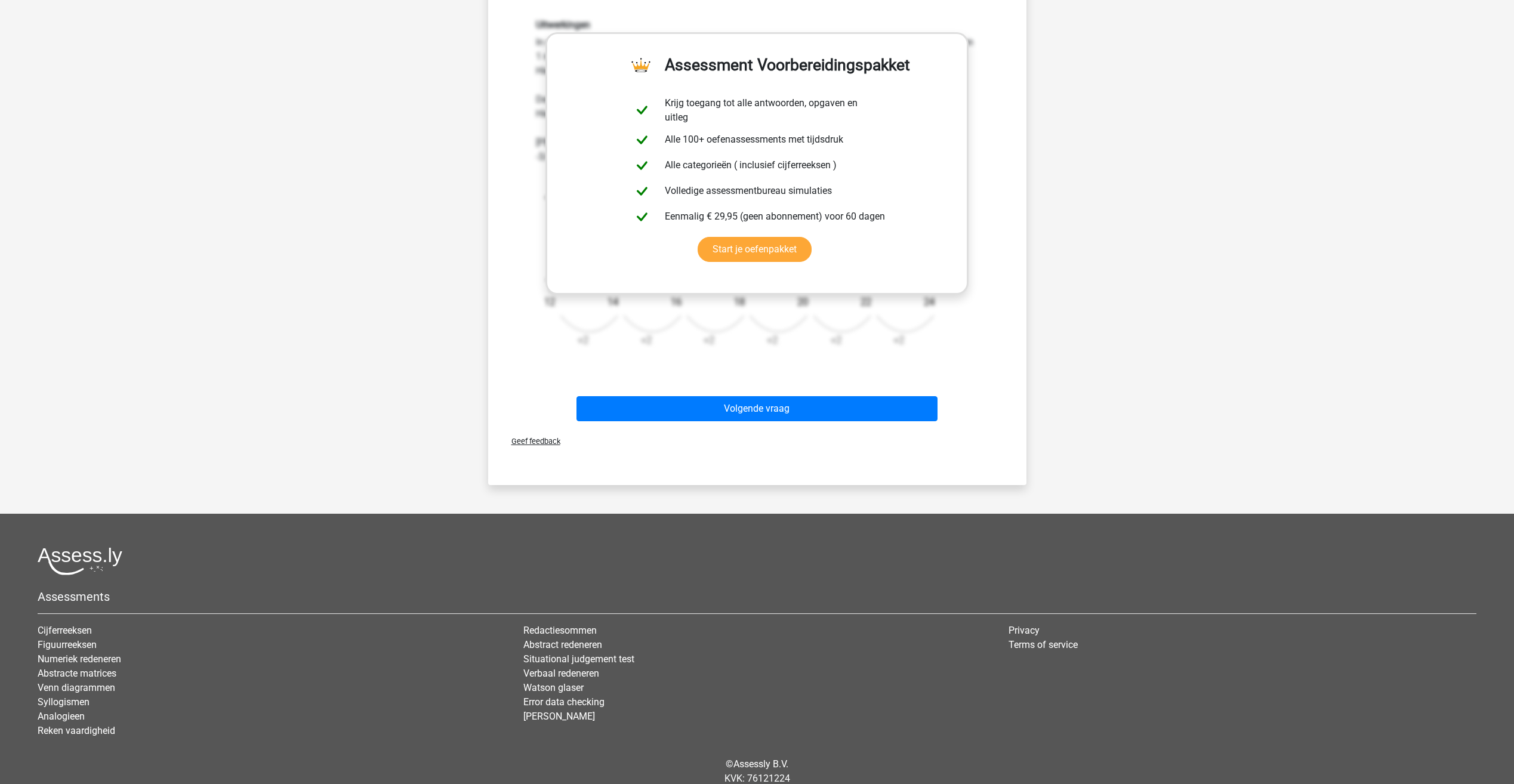
scroll to position [358, 0]
click at [776, 405] on button "Volgende vraag" at bounding box center [757, 408] width 361 height 25
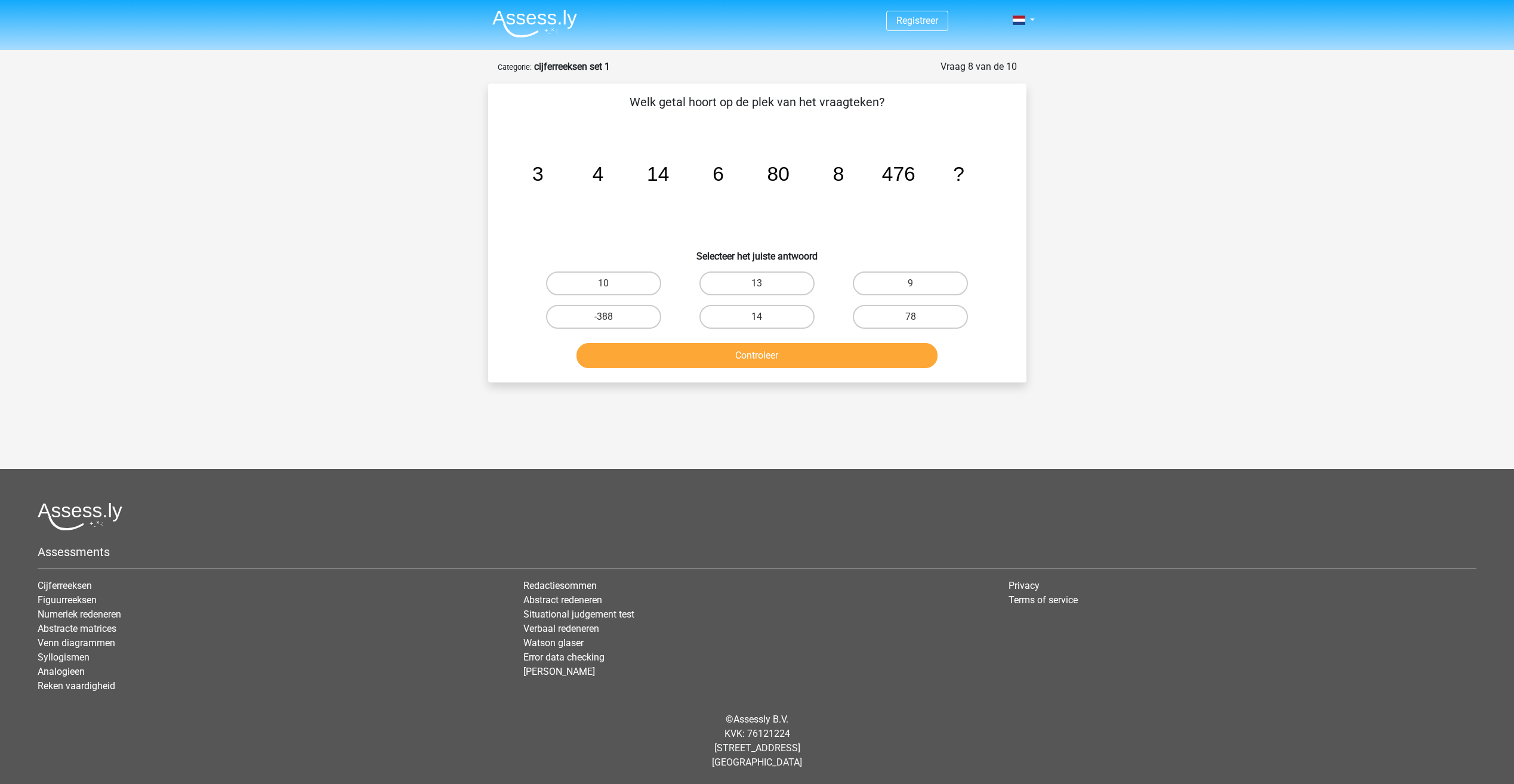
scroll to position [0, 0]
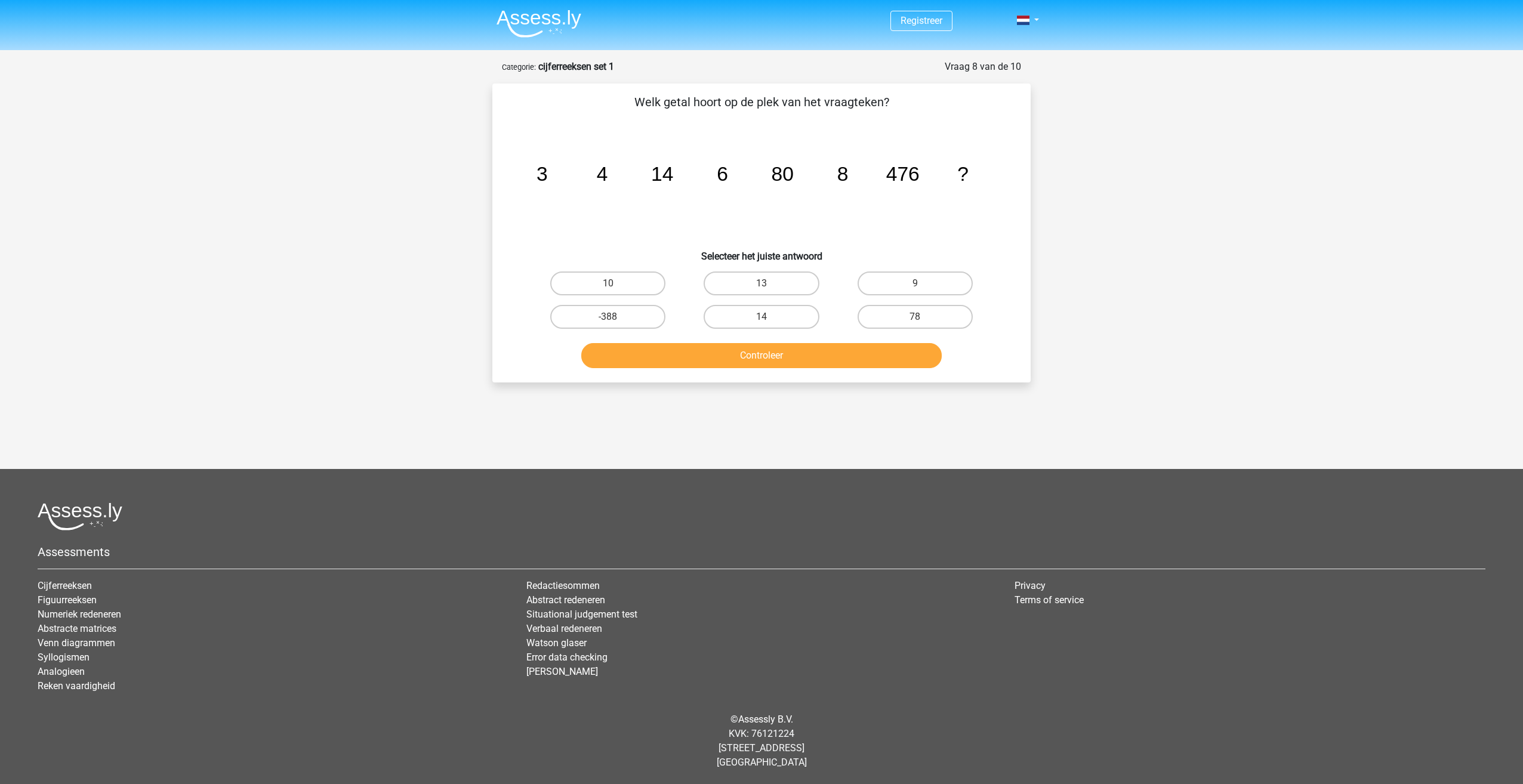
click at [766, 290] on input "13" at bounding box center [765, 287] width 8 height 8
radio input "true"
click at [791, 348] on button "Controleer" at bounding box center [761, 355] width 361 height 25
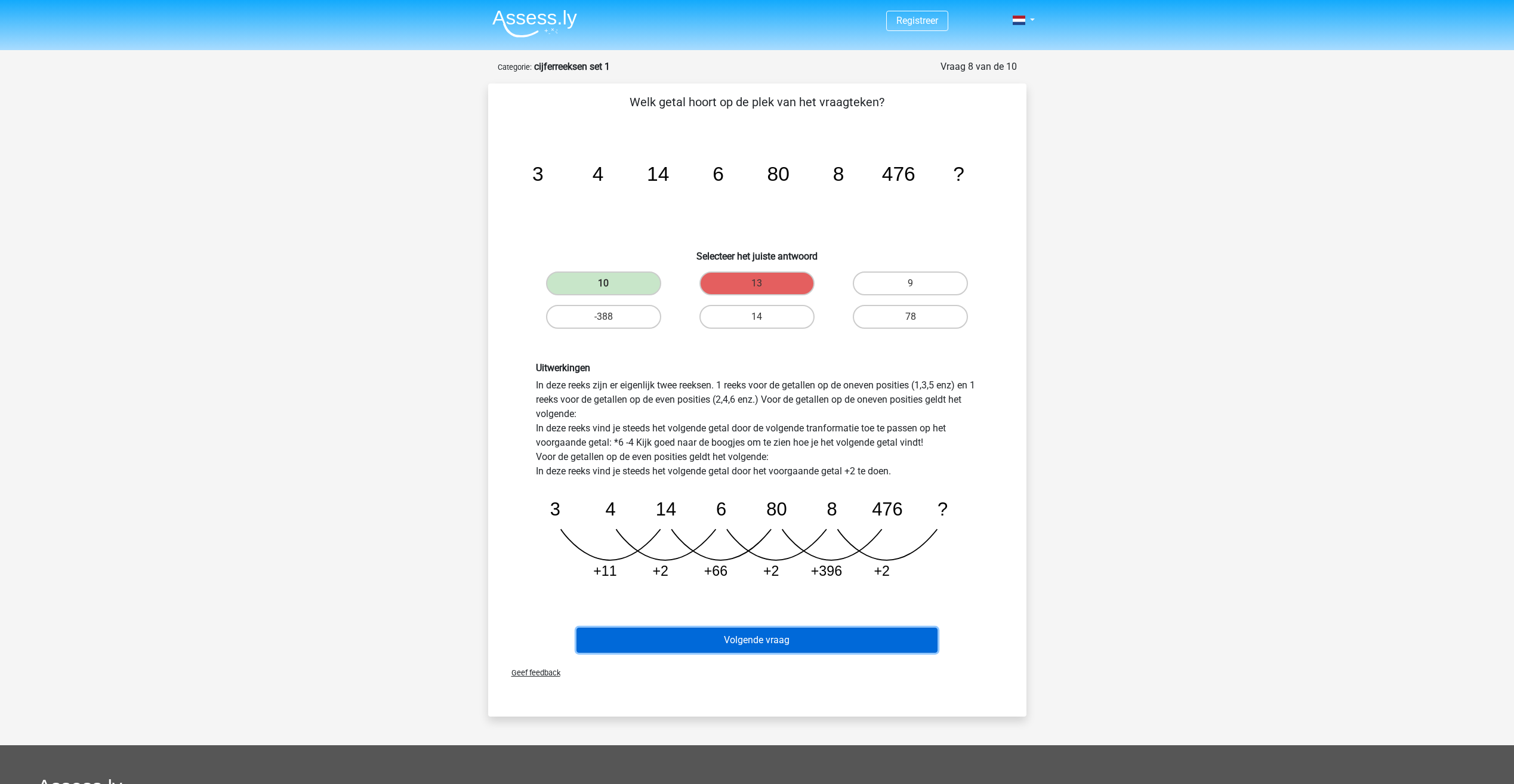
click at [805, 639] on button "Volgende vraag" at bounding box center [757, 639] width 361 height 25
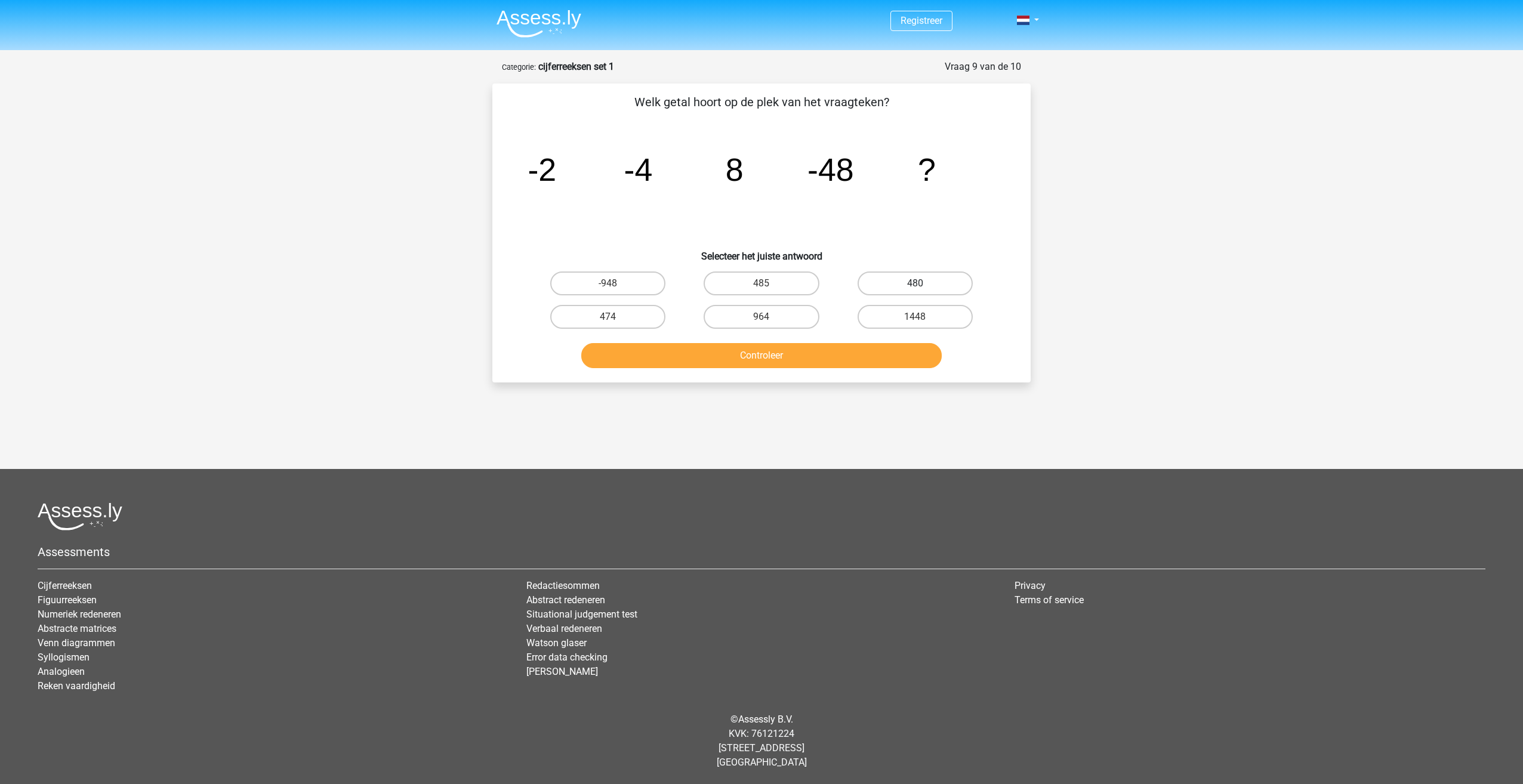
click at [914, 285] on label "480" at bounding box center [915, 283] width 115 height 24
click at [915, 285] on input "480" at bounding box center [919, 287] width 8 height 8
radio input "true"
click at [654, 318] on label "474" at bounding box center [608, 316] width 115 height 24
click at [616, 318] on input "474" at bounding box center [612, 321] width 8 height 8
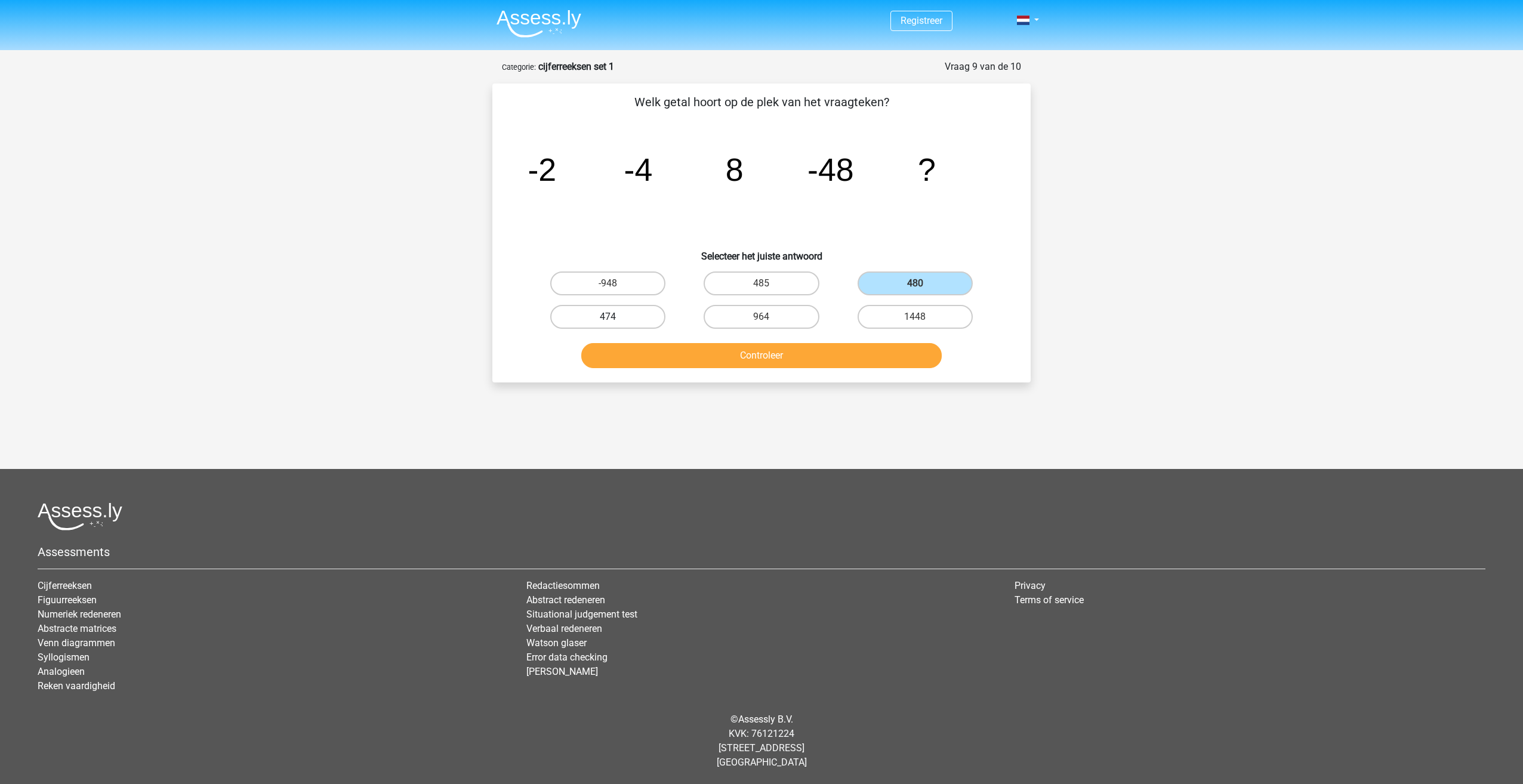
radio input "true"
click at [680, 359] on button "Controleer" at bounding box center [761, 355] width 361 height 25
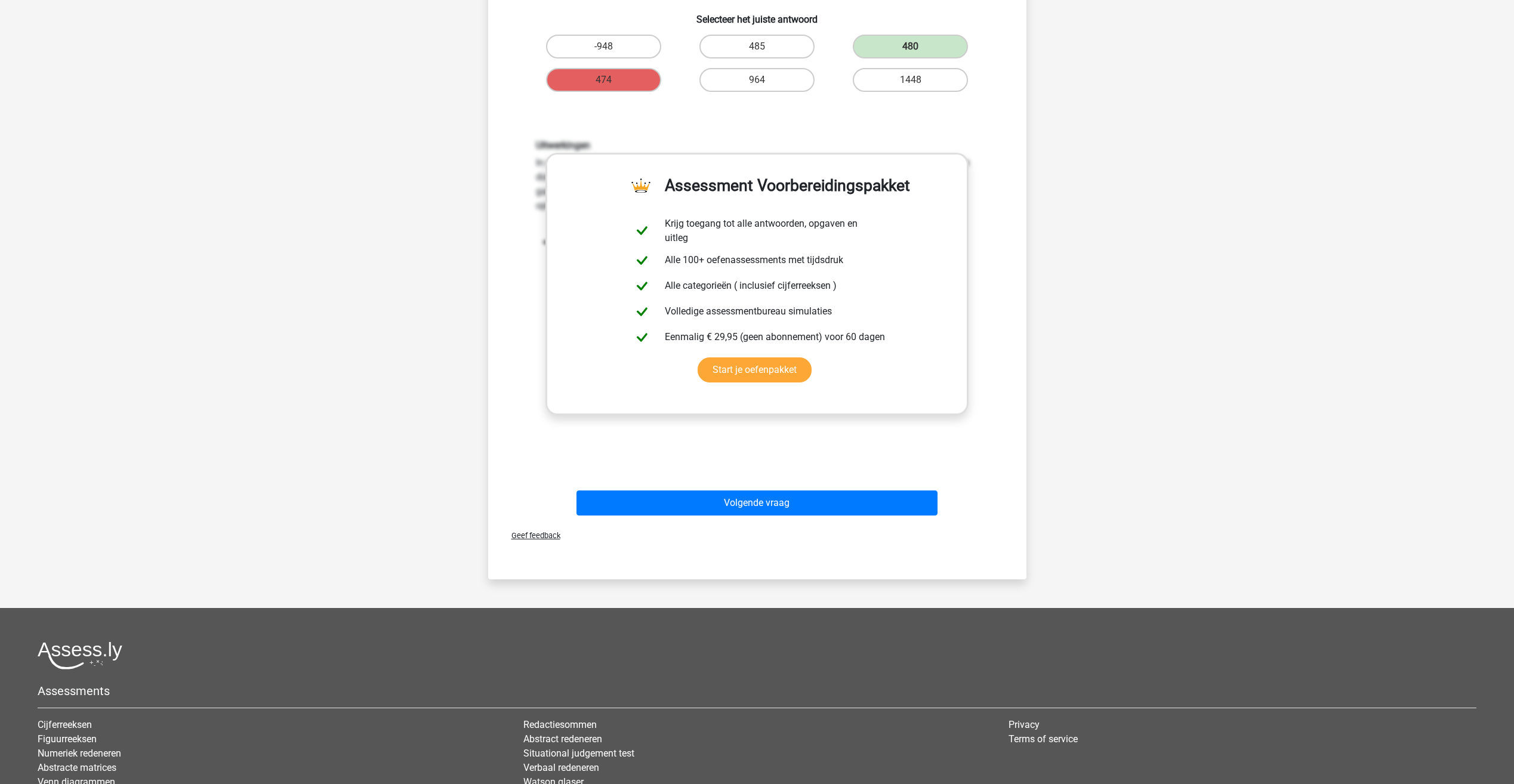
scroll to position [298, 0]
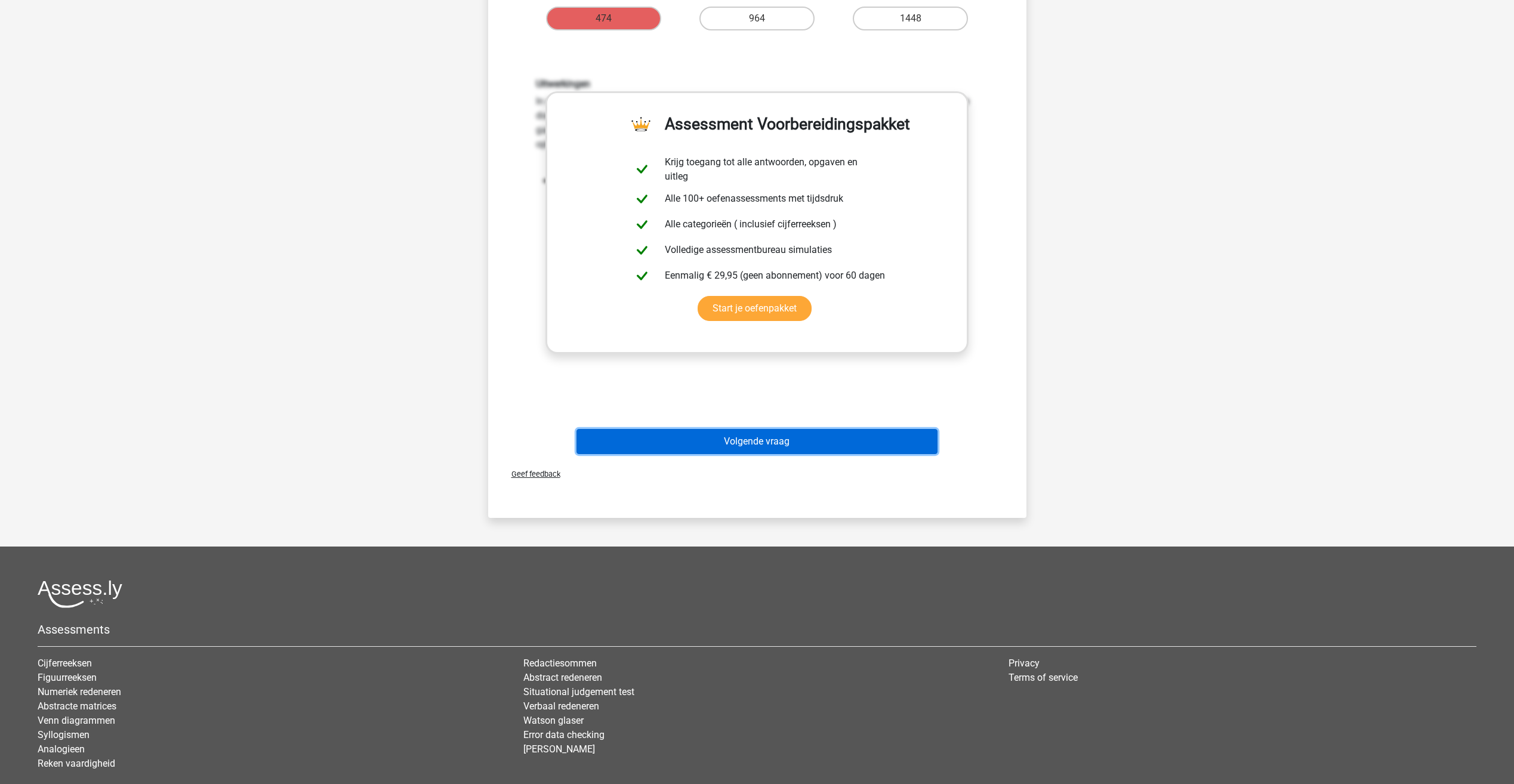
click at [821, 436] on button "Volgende vraag" at bounding box center [757, 441] width 361 height 25
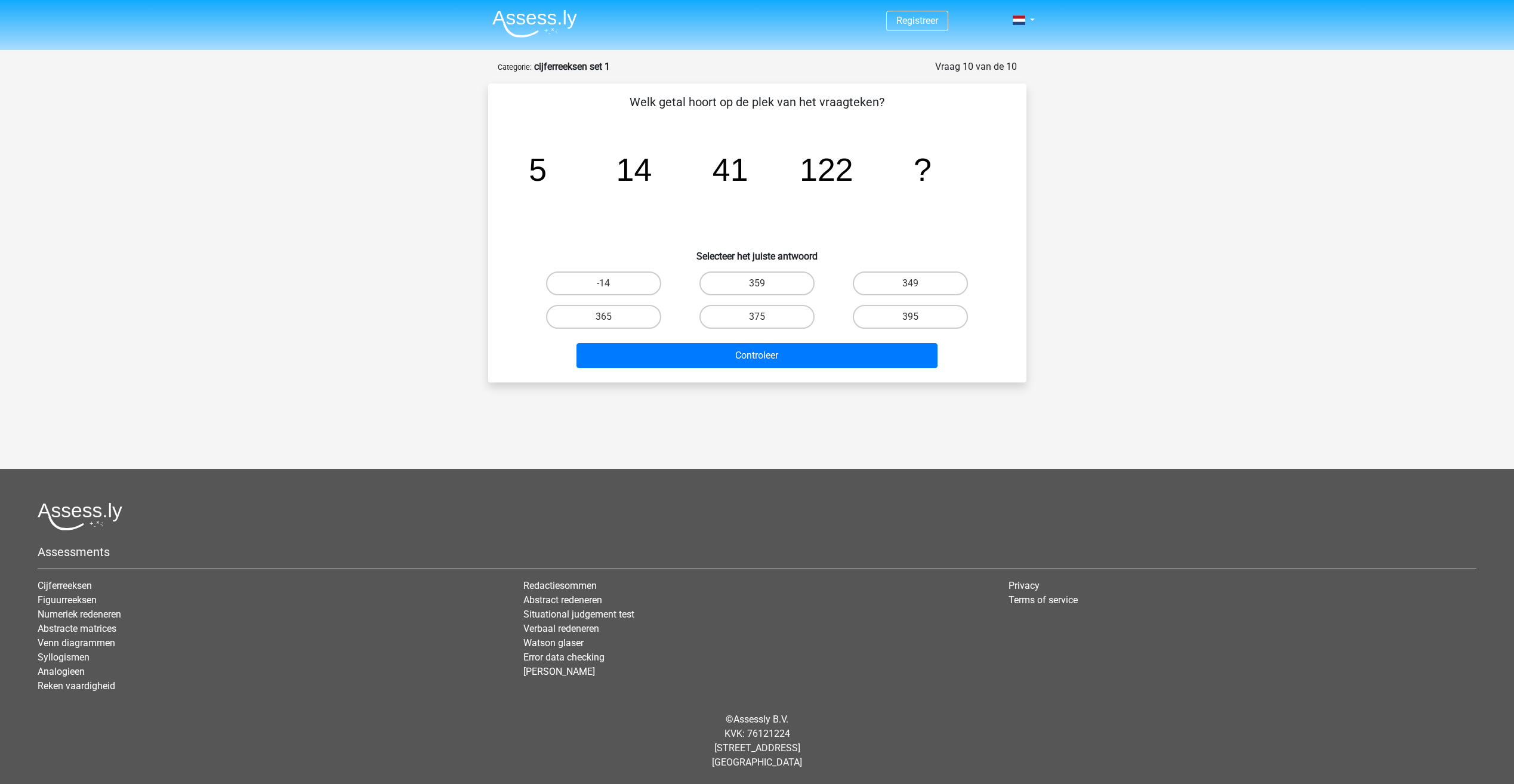
scroll to position [0, 0]
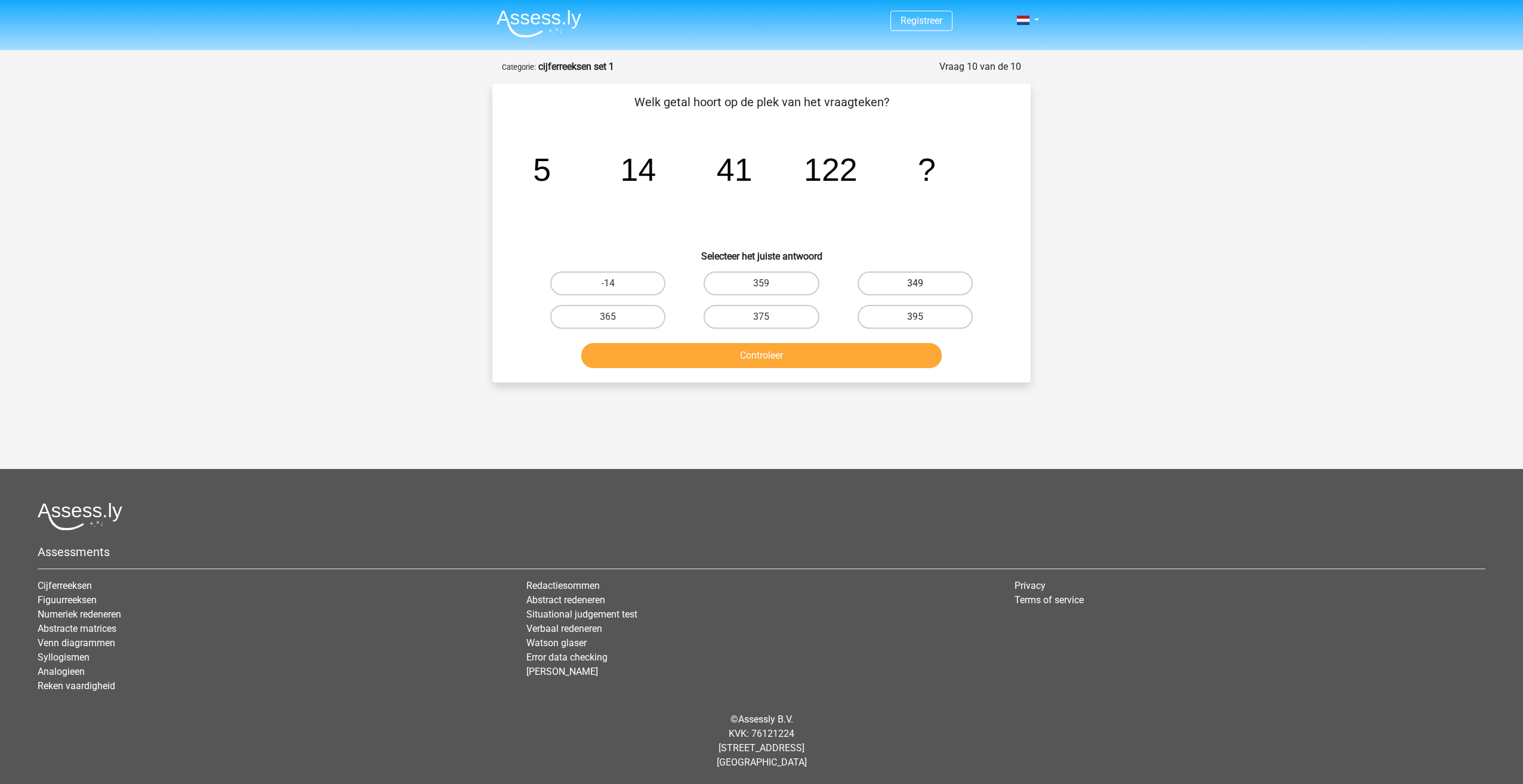
click at [886, 285] on label "349" at bounding box center [915, 283] width 115 height 24
click at [915, 285] on input "349" at bounding box center [919, 287] width 8 height 8
radio input "true"
click at [873, 354] on button "Controleer" at bounding box center [761, 355] width 361 height 25
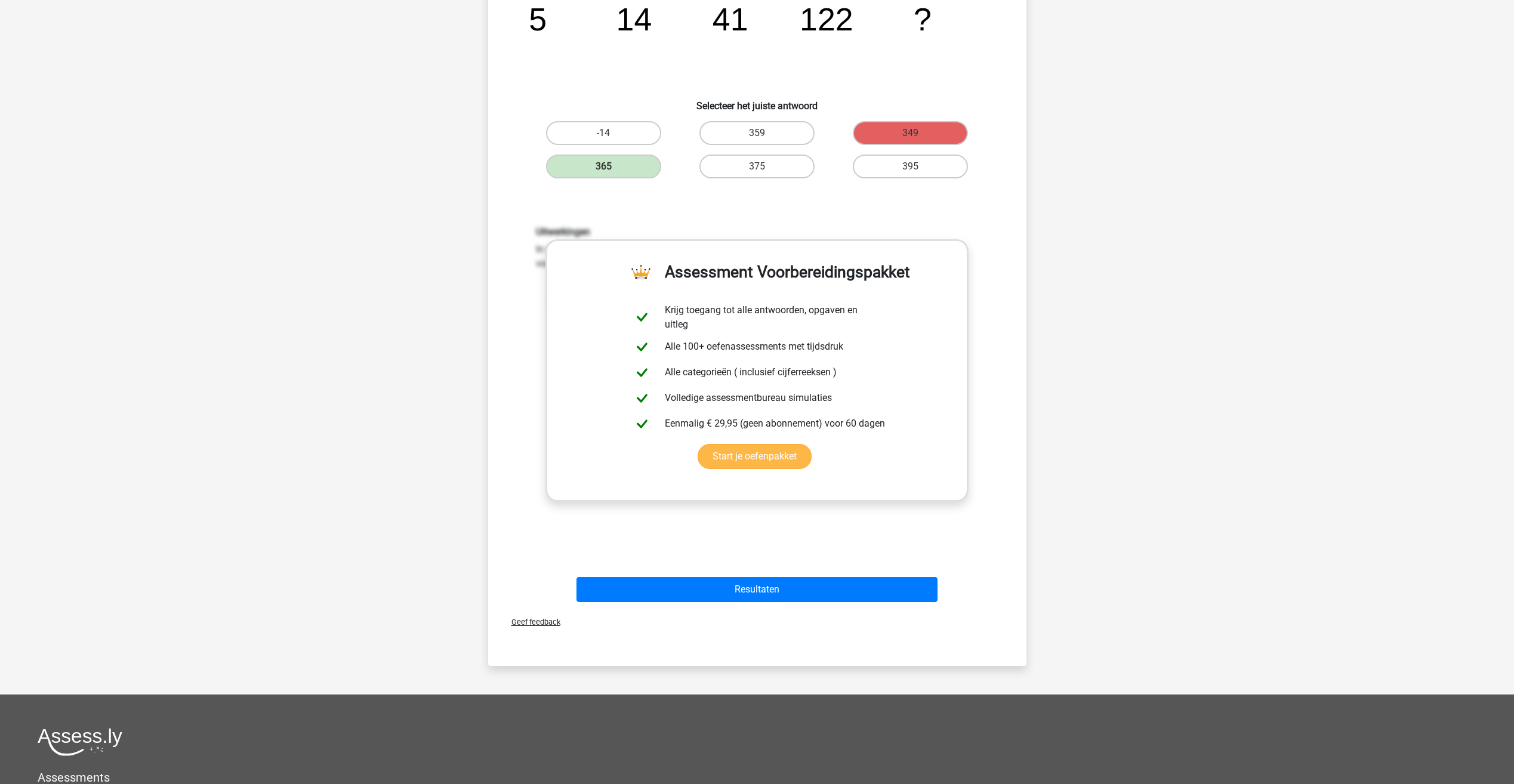
scroll to position [238, 0]
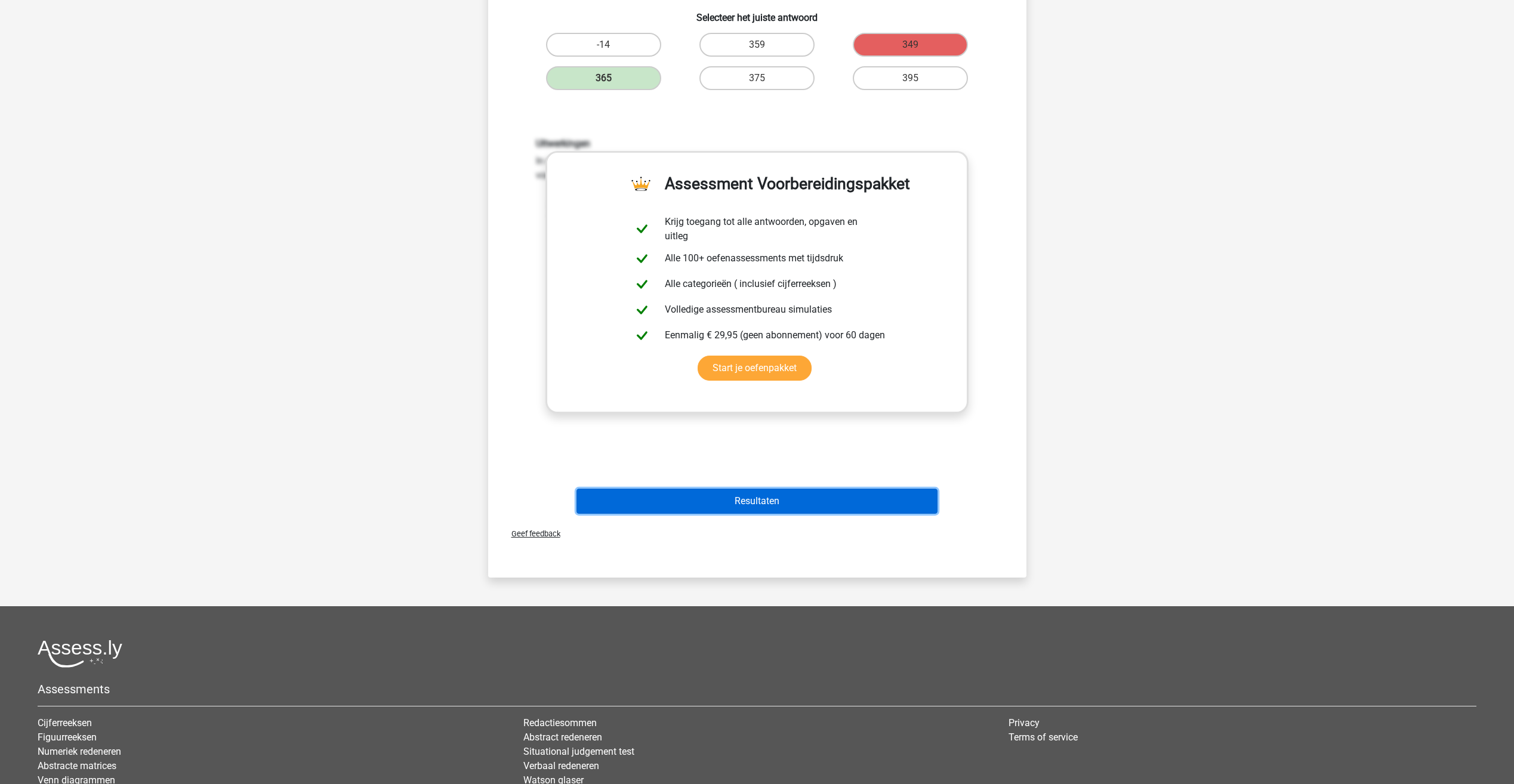
click at [781, 497] on button "Resultaten" at bounding box center [757, 501] width 361 height 25
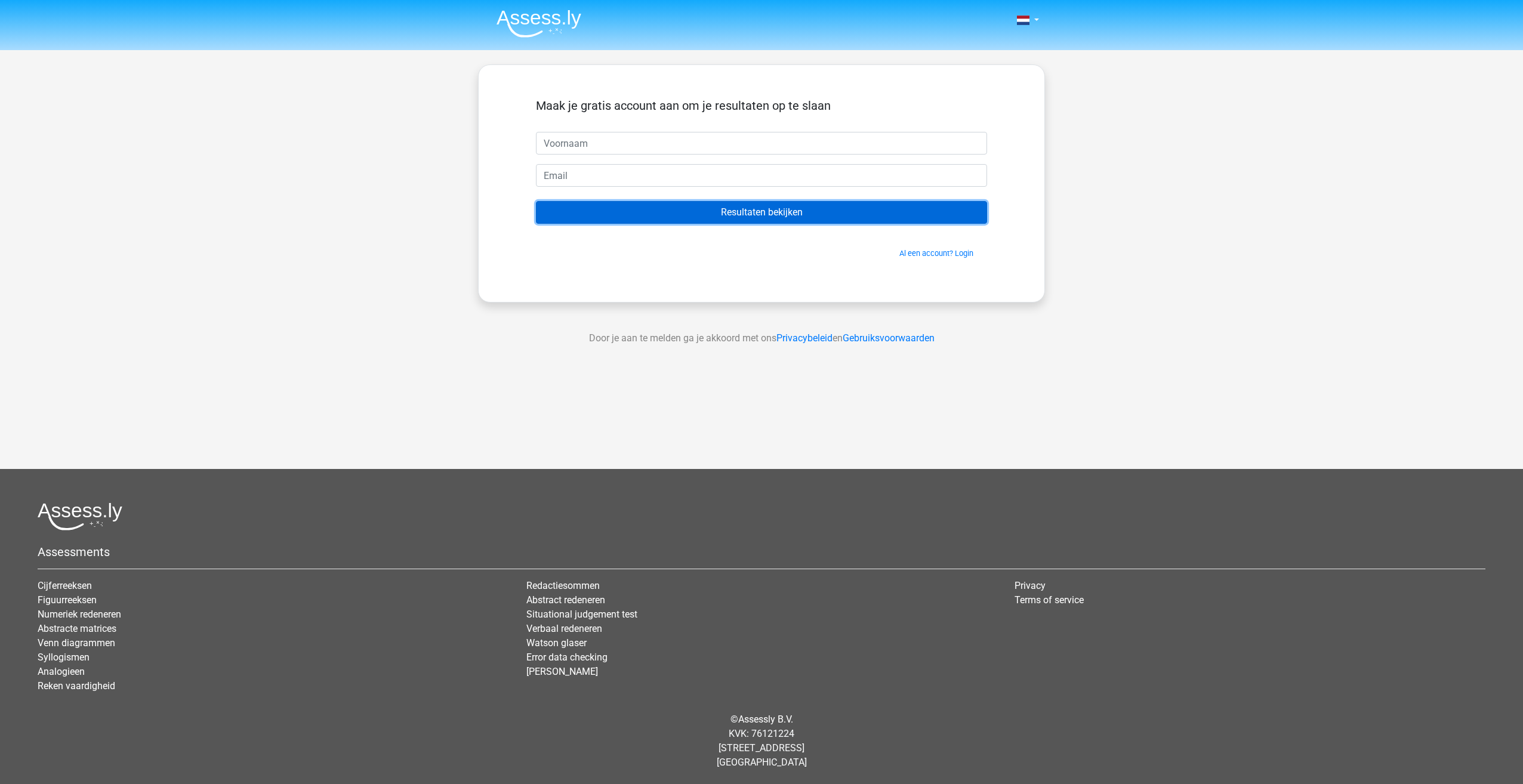
click at [765, 218] on input "Resultaten bekijken" at bounding box center [762, 212] width 451 height 22
